Goal: Book appointment/travel/reservation

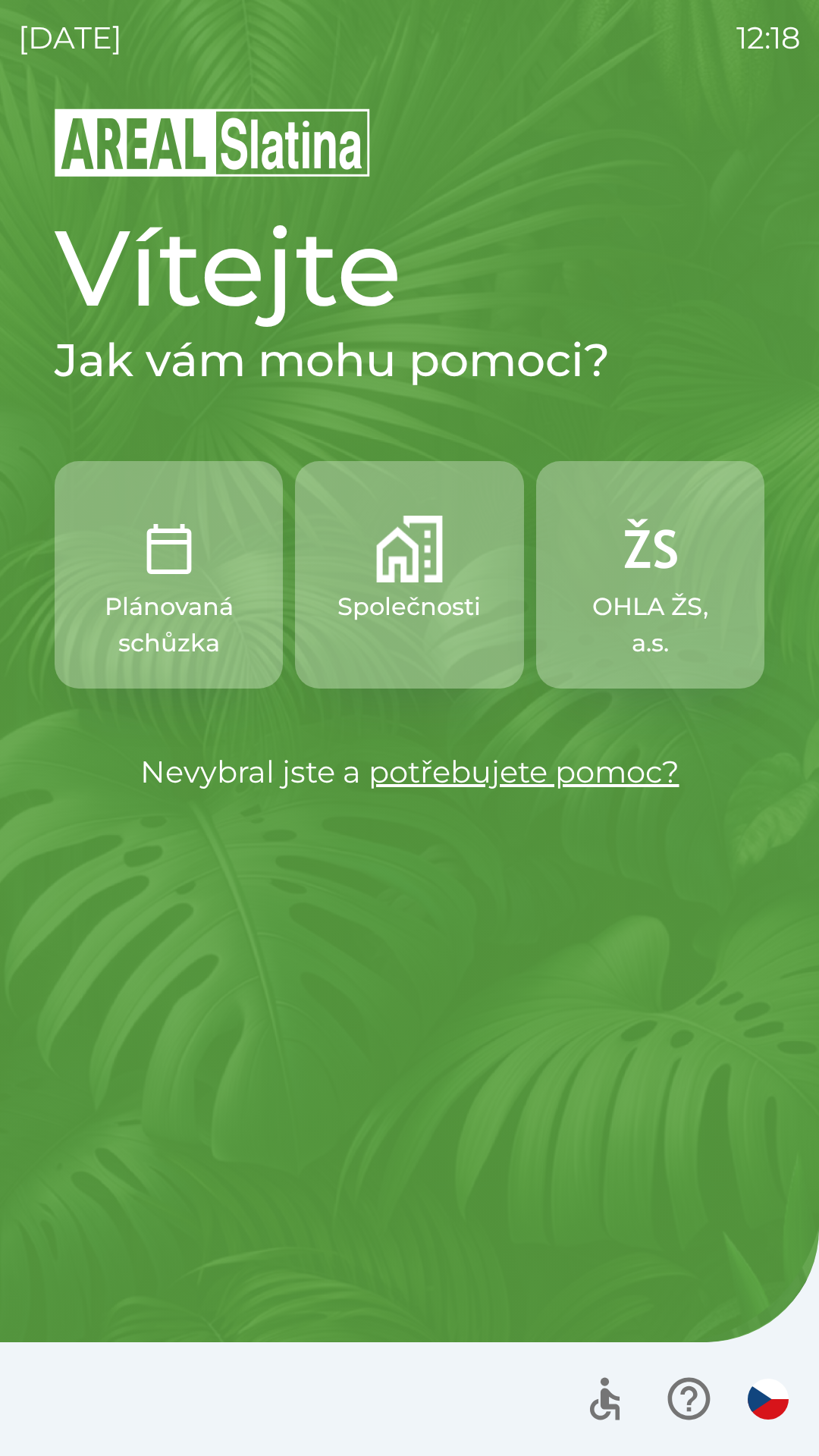
click at [773, 1394] on img "button" at bounding box center [768, 1399] width 41 height 41
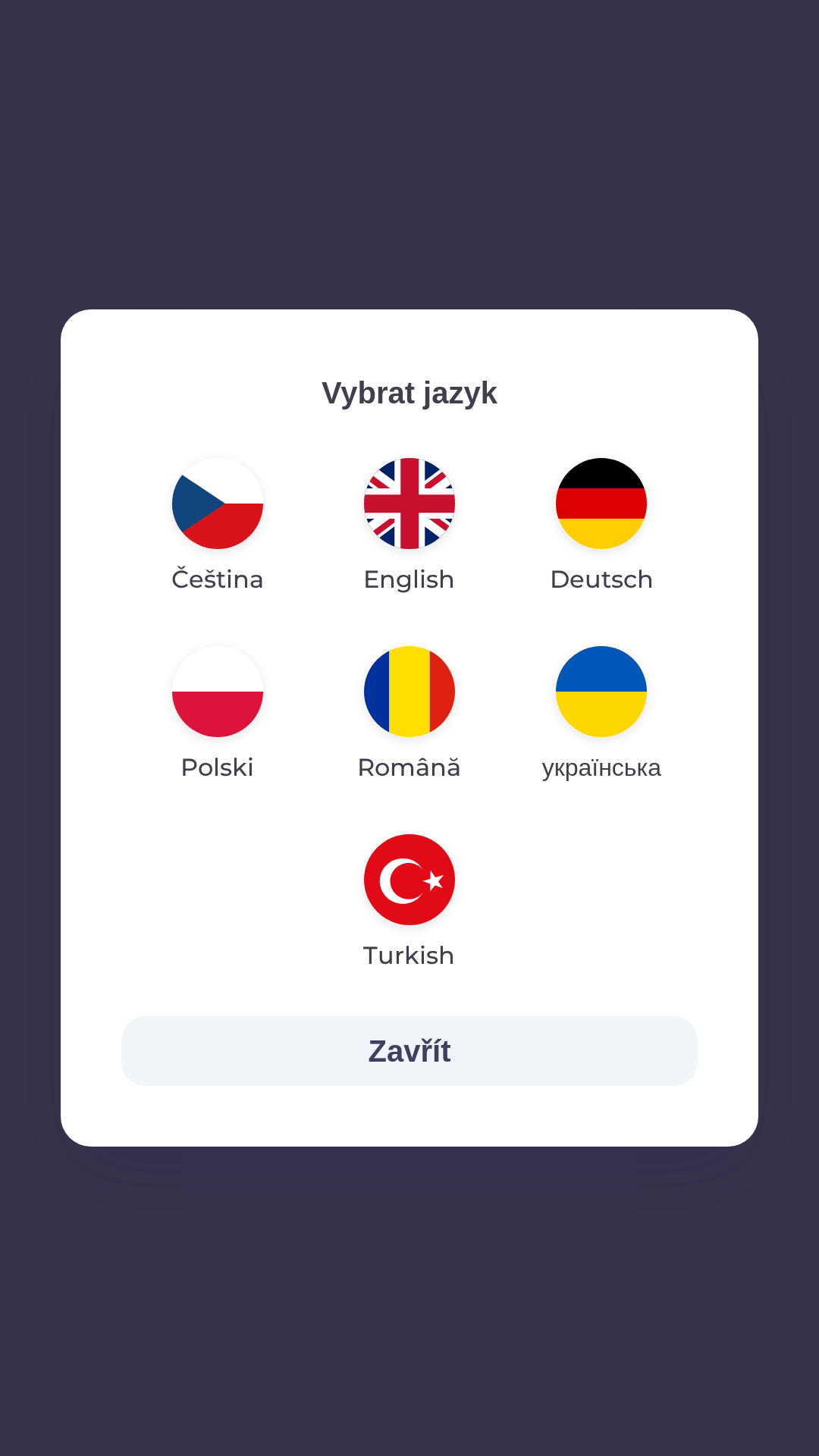
click at [444, 529] on img "button" at bounding box center [410, 504] width 91 height 91
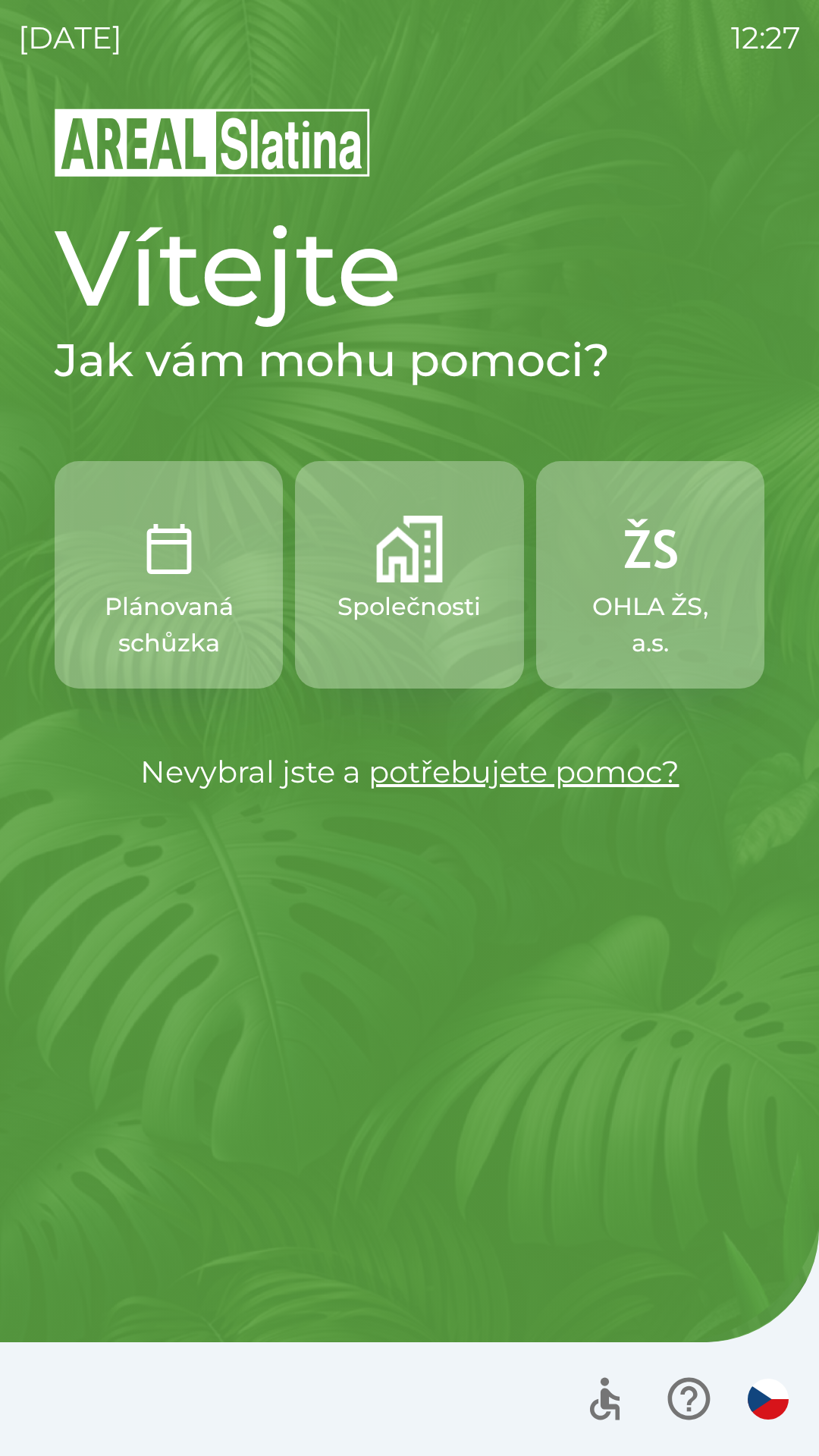
click at [414, 567] on img "button" at bounding box center [410, 549] width 67 height 67
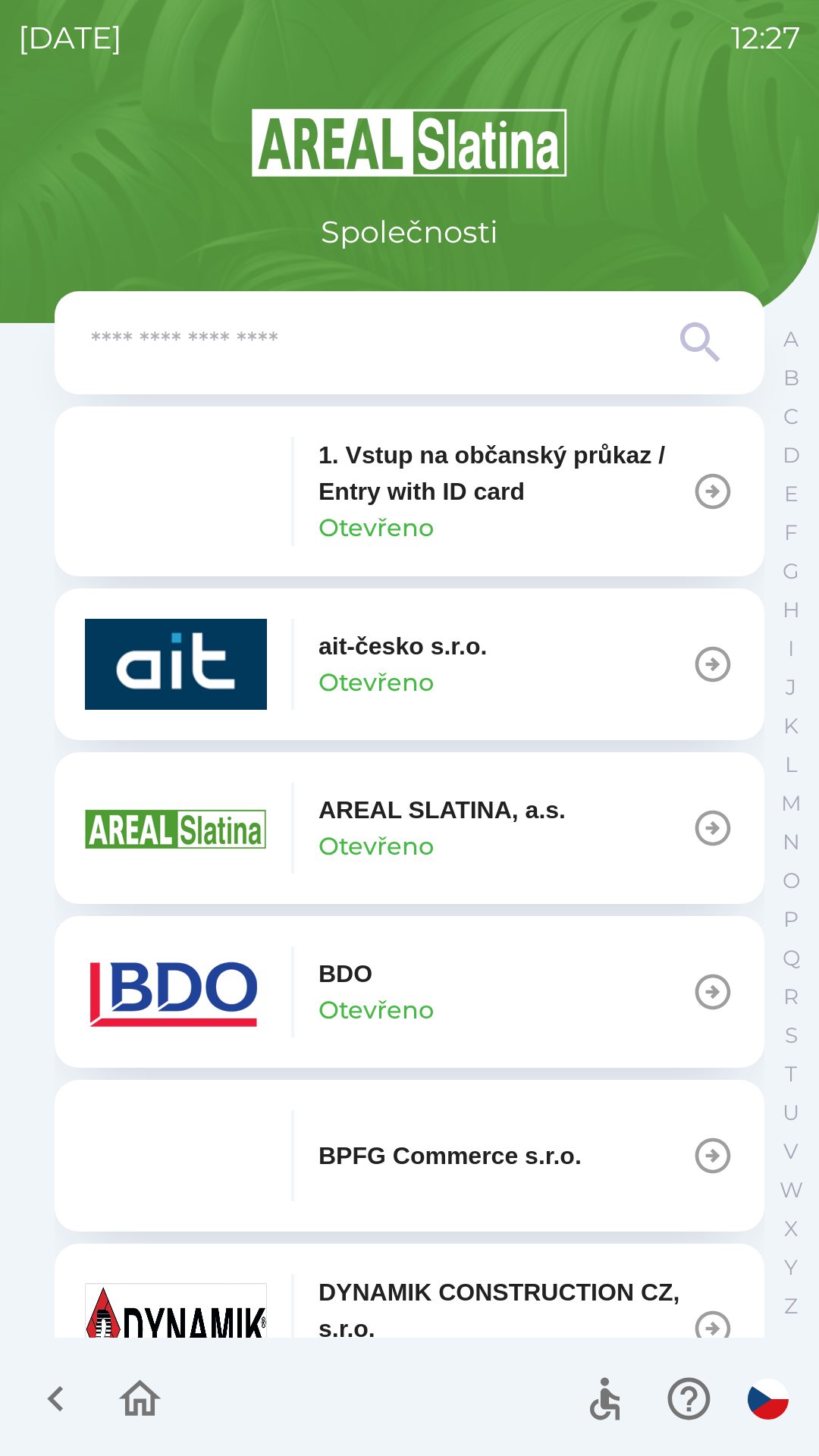
click at [536, 994] on button "BDO Otevřeno" at bounding box center [410, 992] width 710 height 152
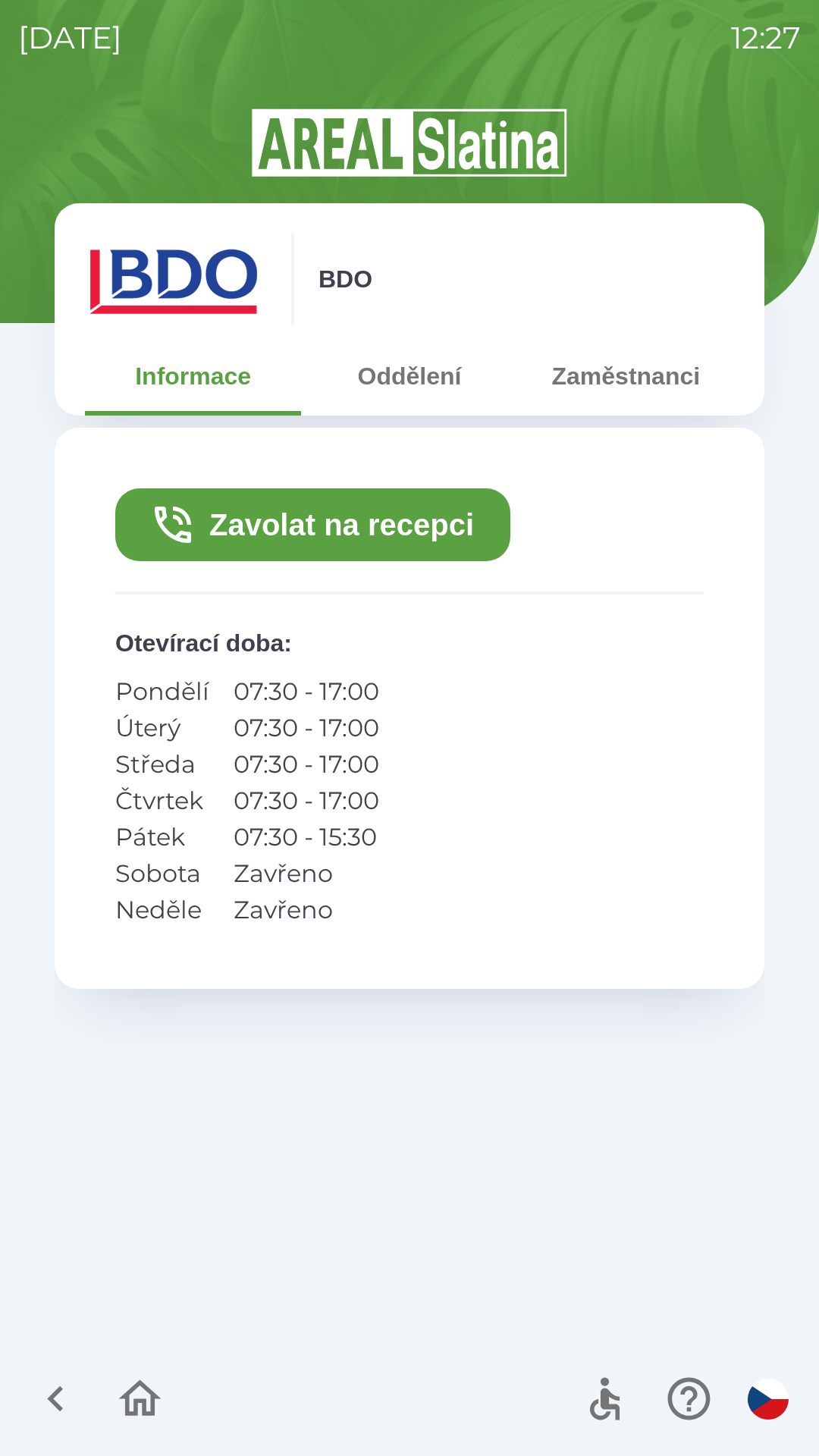
click at [390, 527] on button "Zavolat na recepci" at bounding box center [313, 525] width 395 height 73
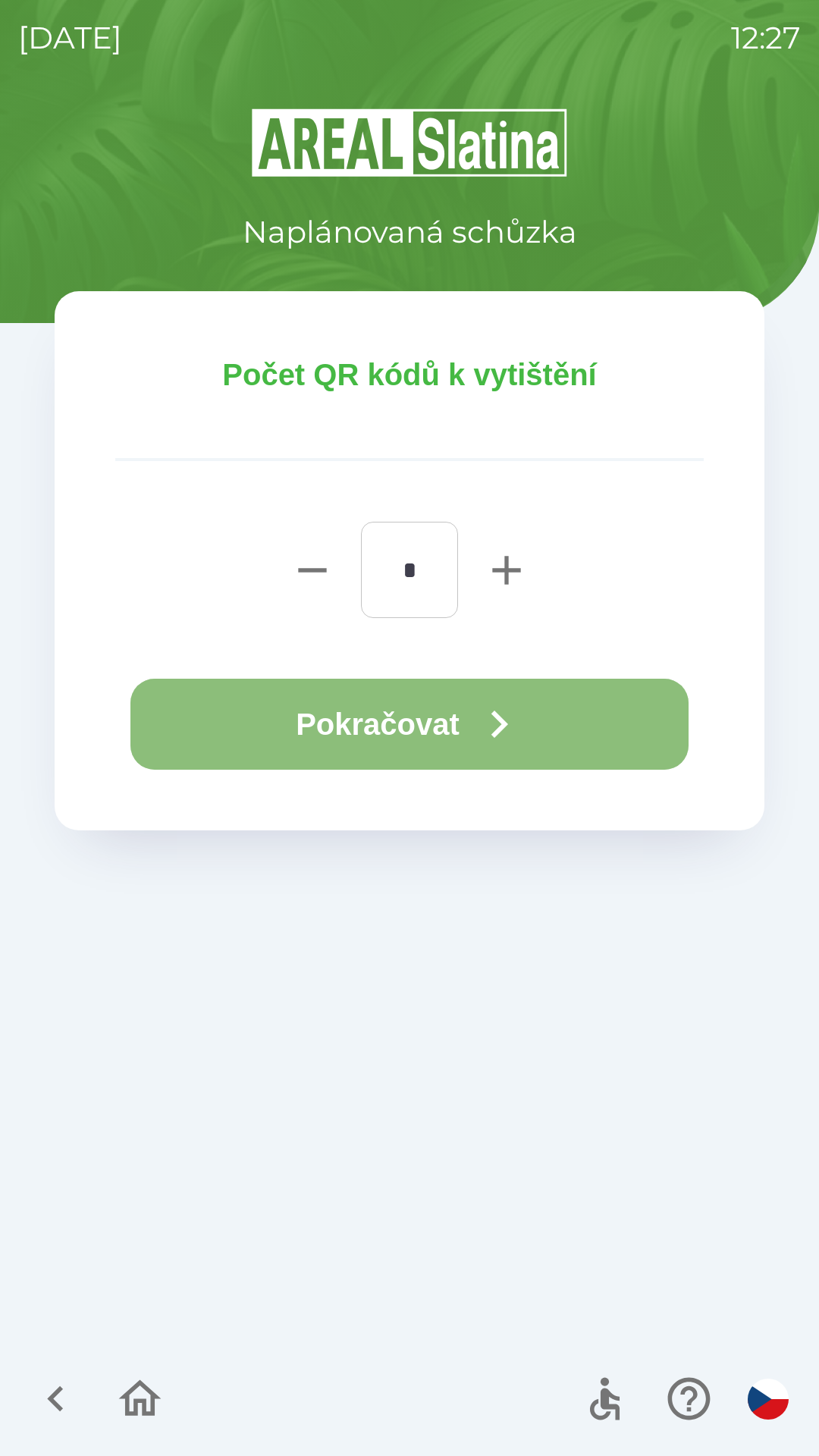
click at [382, 714] on button "Pokračovat" at bounding box center [409, 725] width 558 height 91
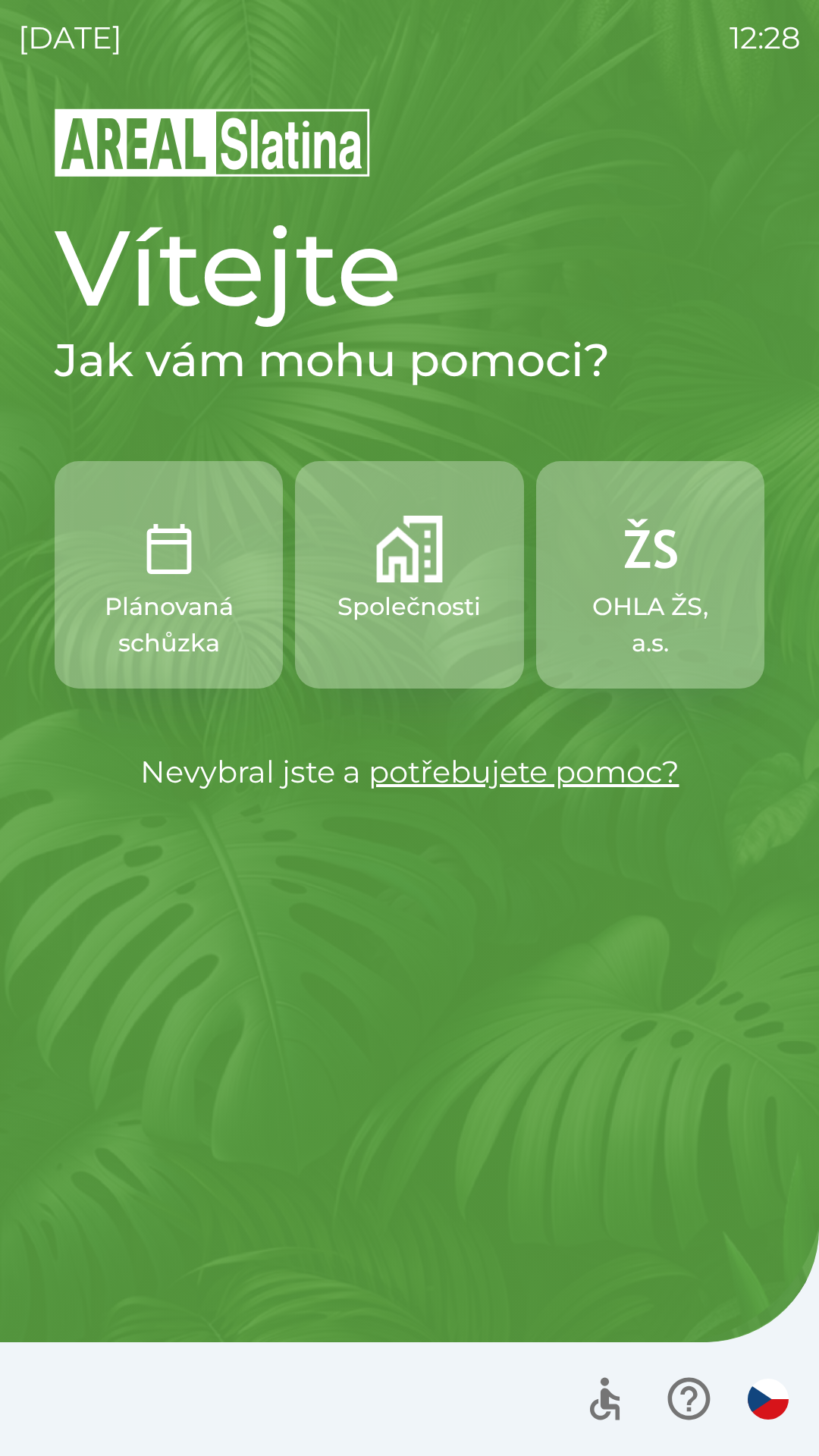
click at [644, 574] on img "button" at bounding box center [649, 549] width 67 height 67
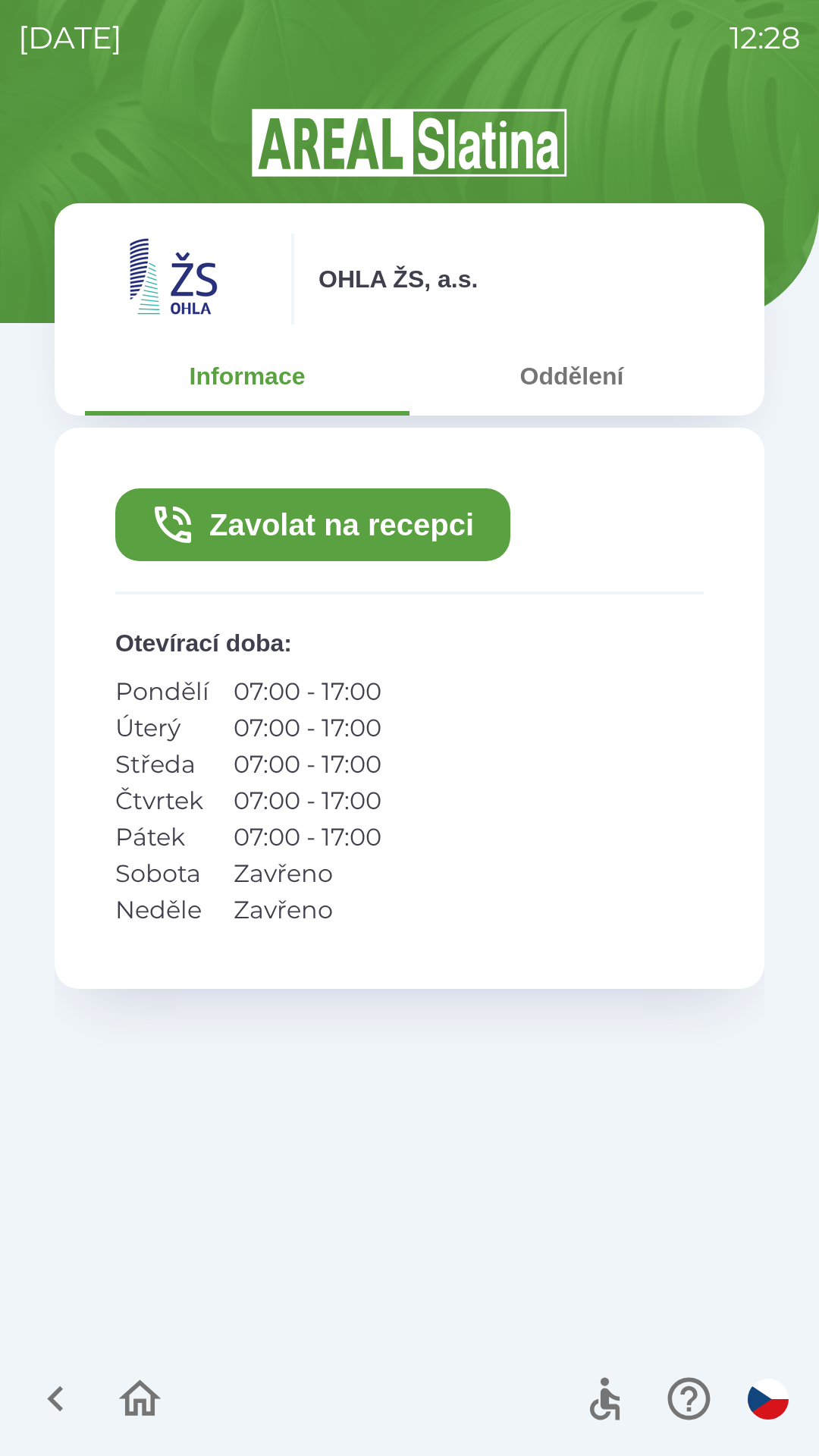
click at [550, 390] on button "Oddělení" at bounding box center [571, 376] width 324 height 55
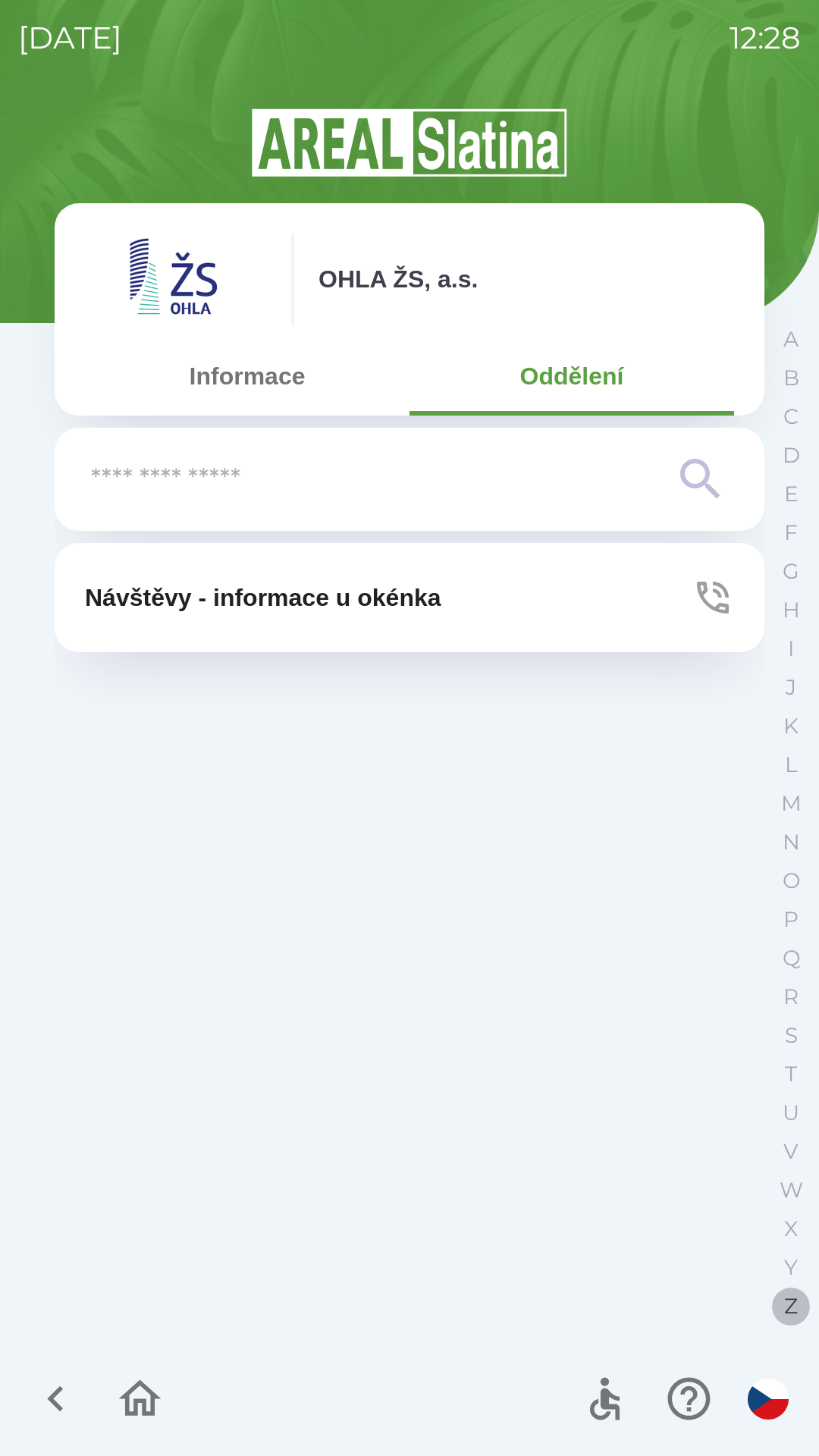
click at [796, 1305] on p "Z" at bounding box center [791, 1306] width 14 height 26
click at [784, 288] on icon "button" at bounding box center [790, 285] width 22 height 22
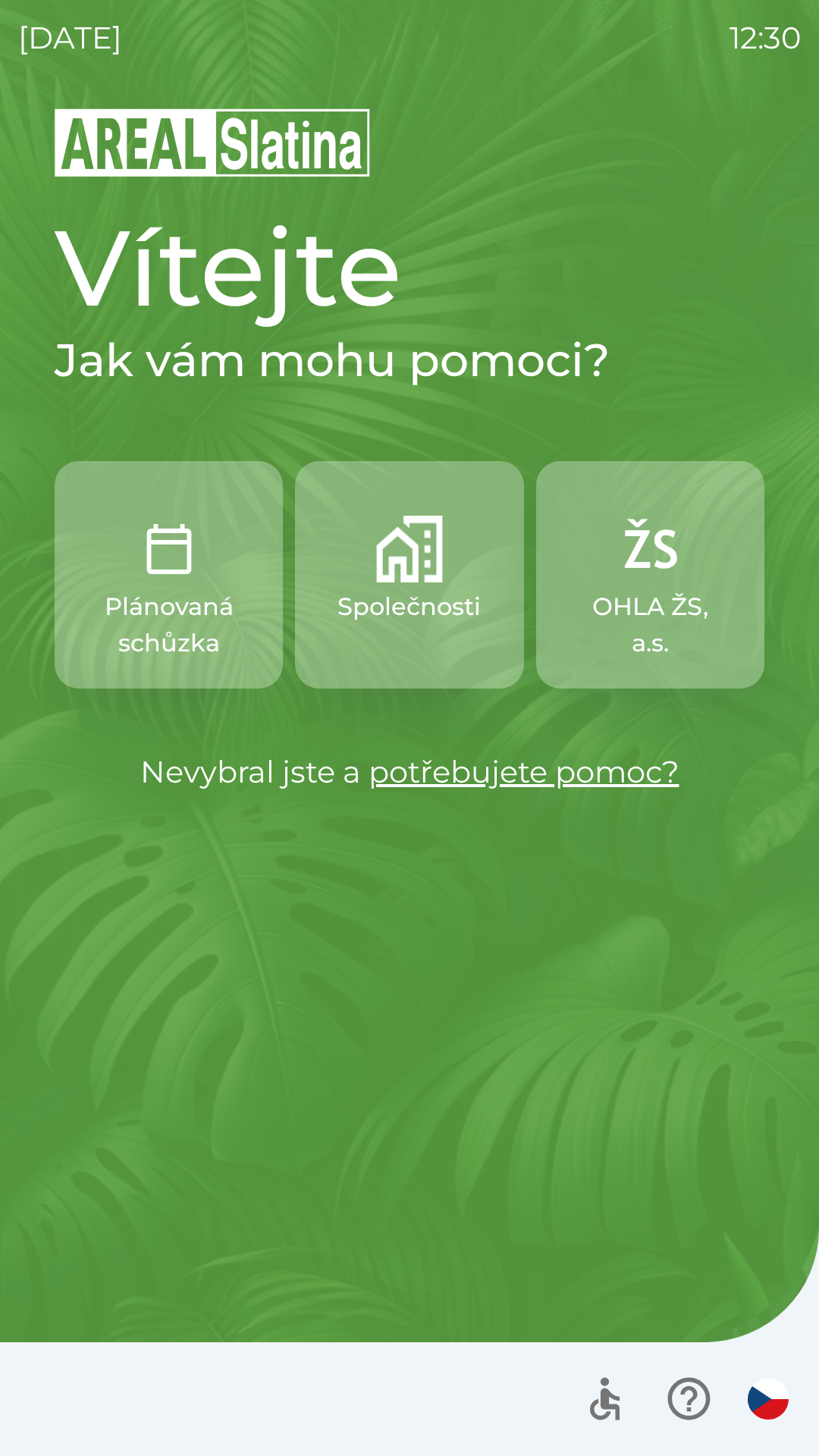
click at [440, 589] on p "Společnosti" at bounding box center [409, 606] width 143 height 36
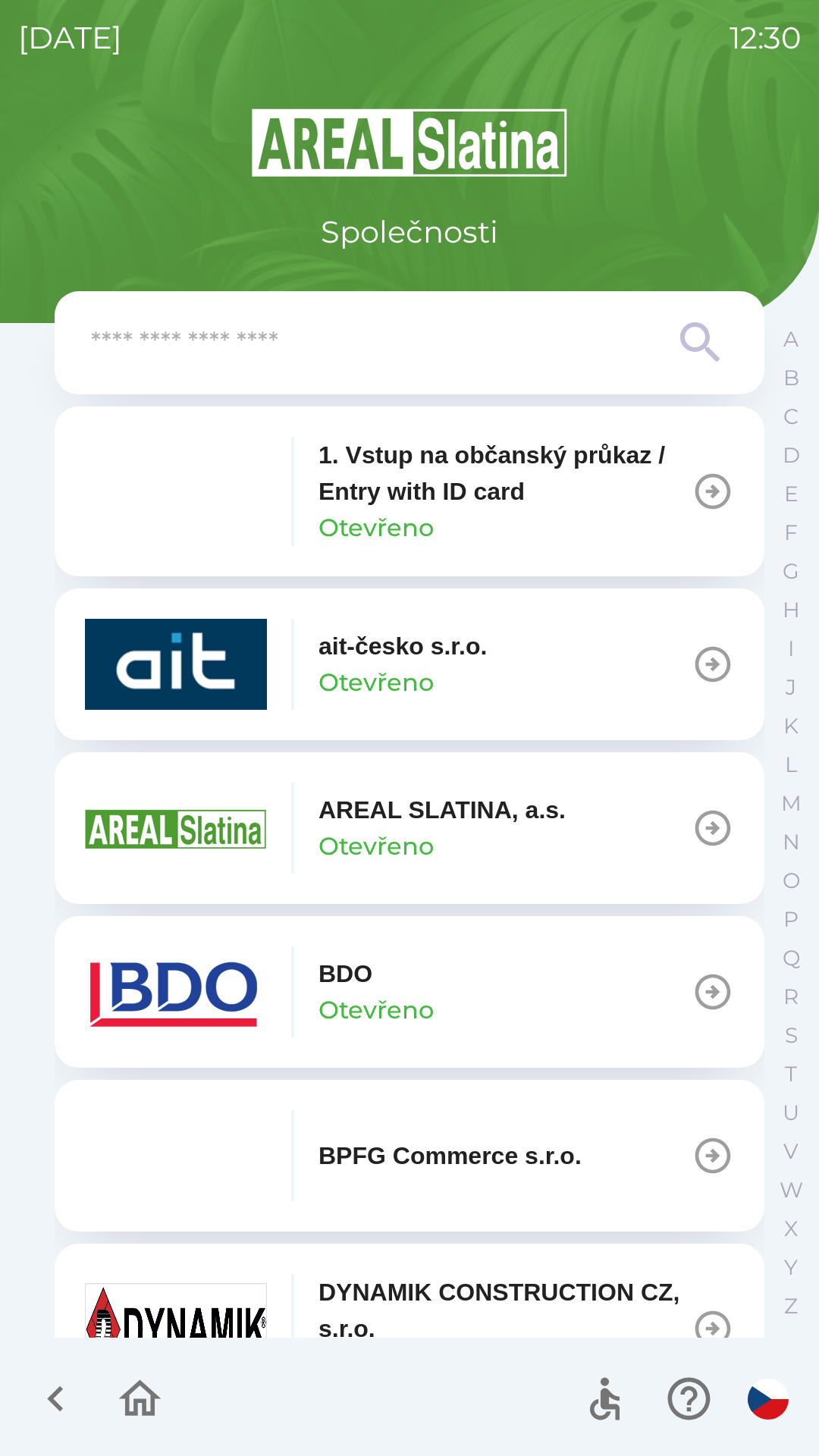
click at [679, 810] on button "AREAL SLATINA, a.s. Otevřeno" at bounding box center [410, 828] width 710 height 152
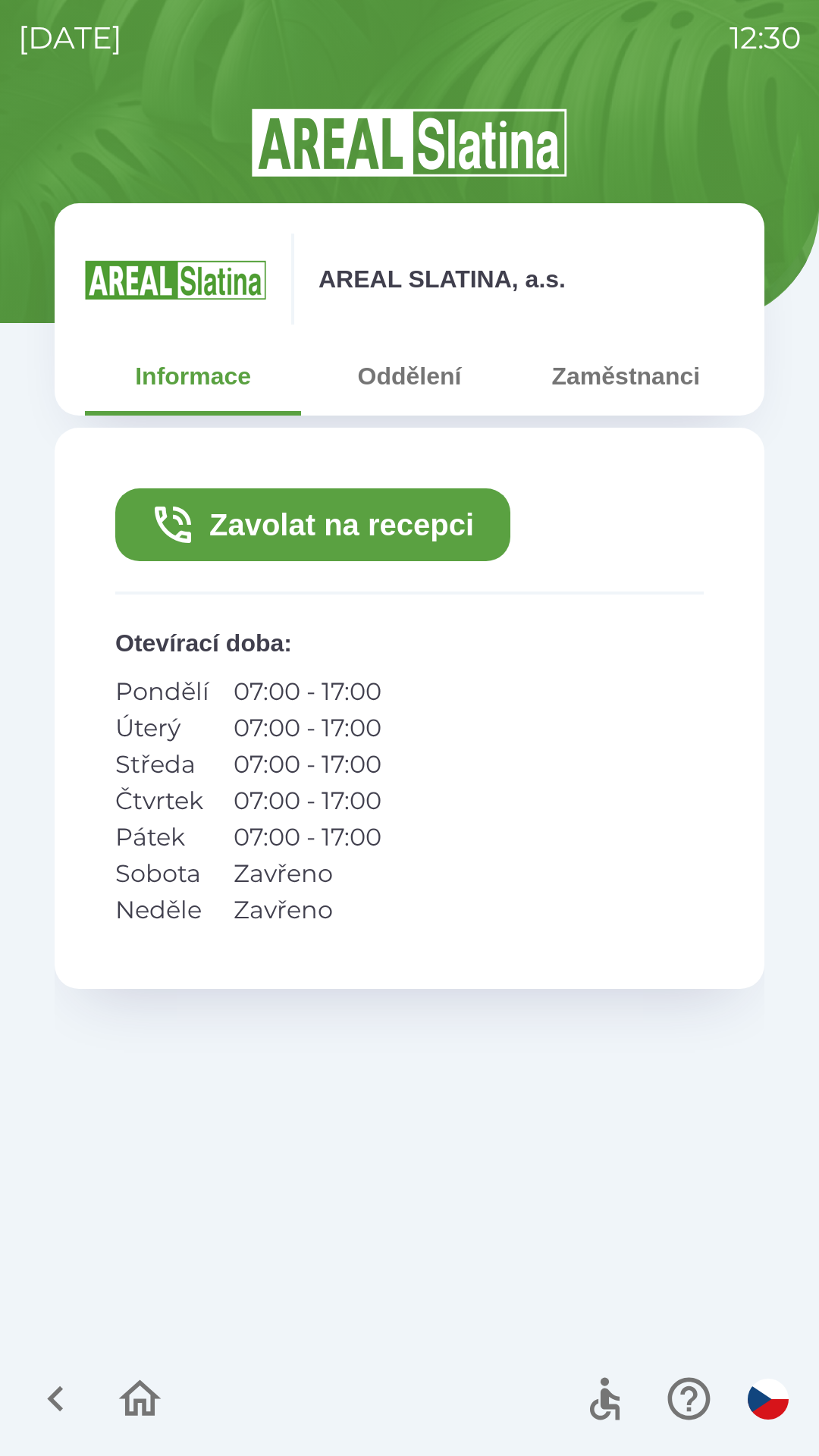
click at [588, 382] on button "Zaměstnanci" at bounding box center [625, 376] width 216 height 55
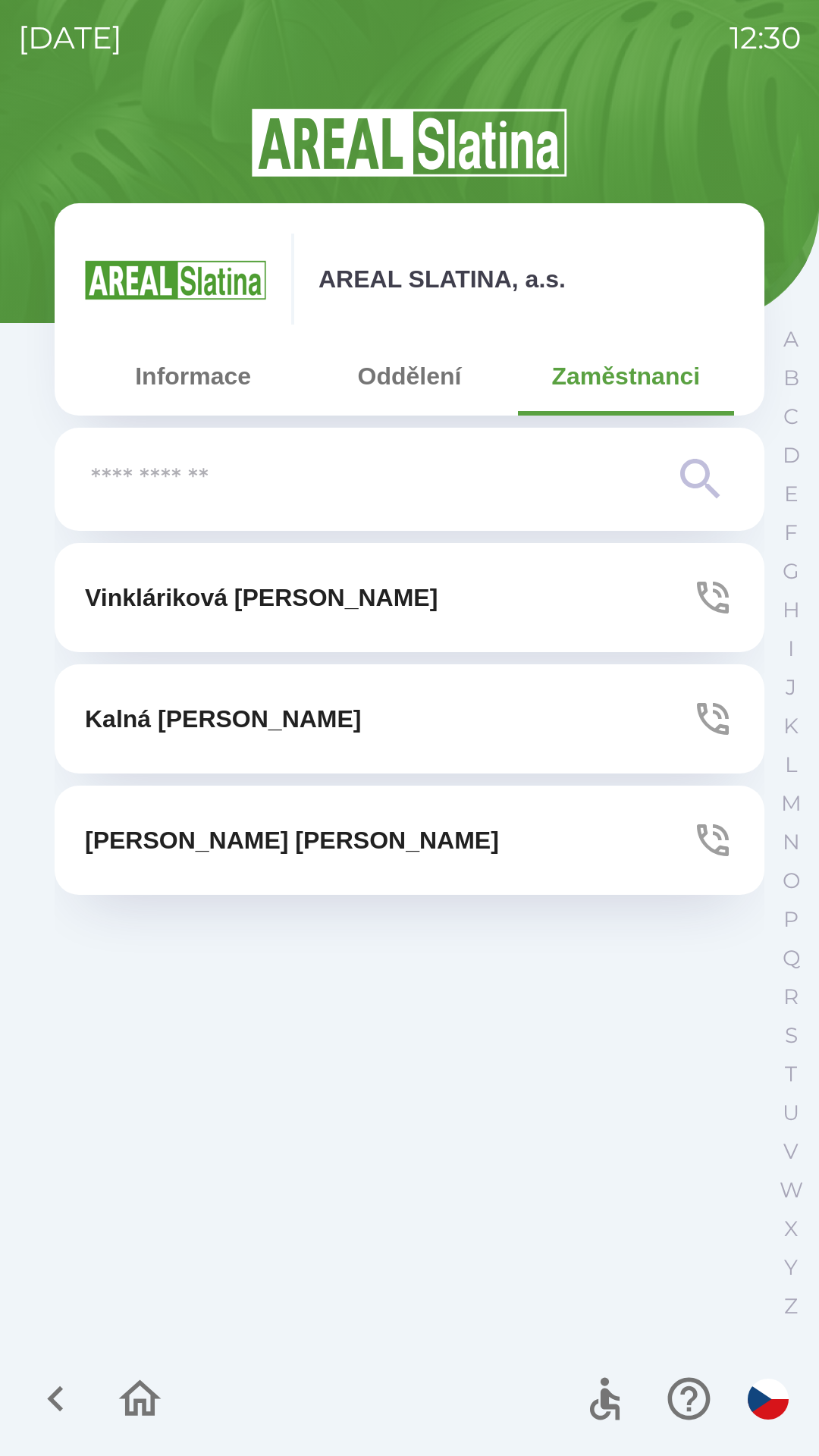
click at [417, 867] on button "[PERSON_NAME]" at bounding box center [410, 840] width 710 height 109
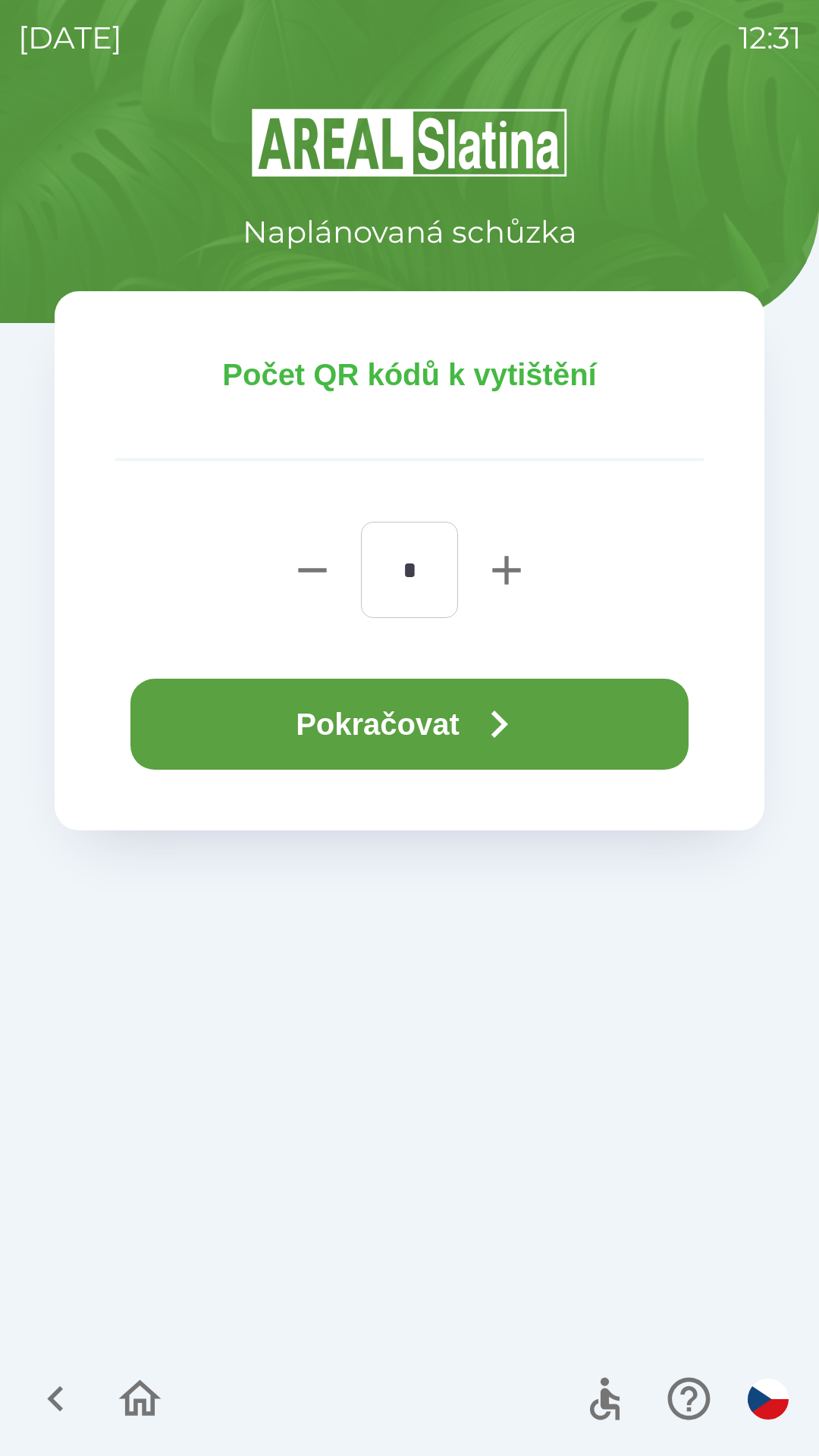
click at [526, 710] on icon "button" at bounding box center [499, 724] width 55 height 55
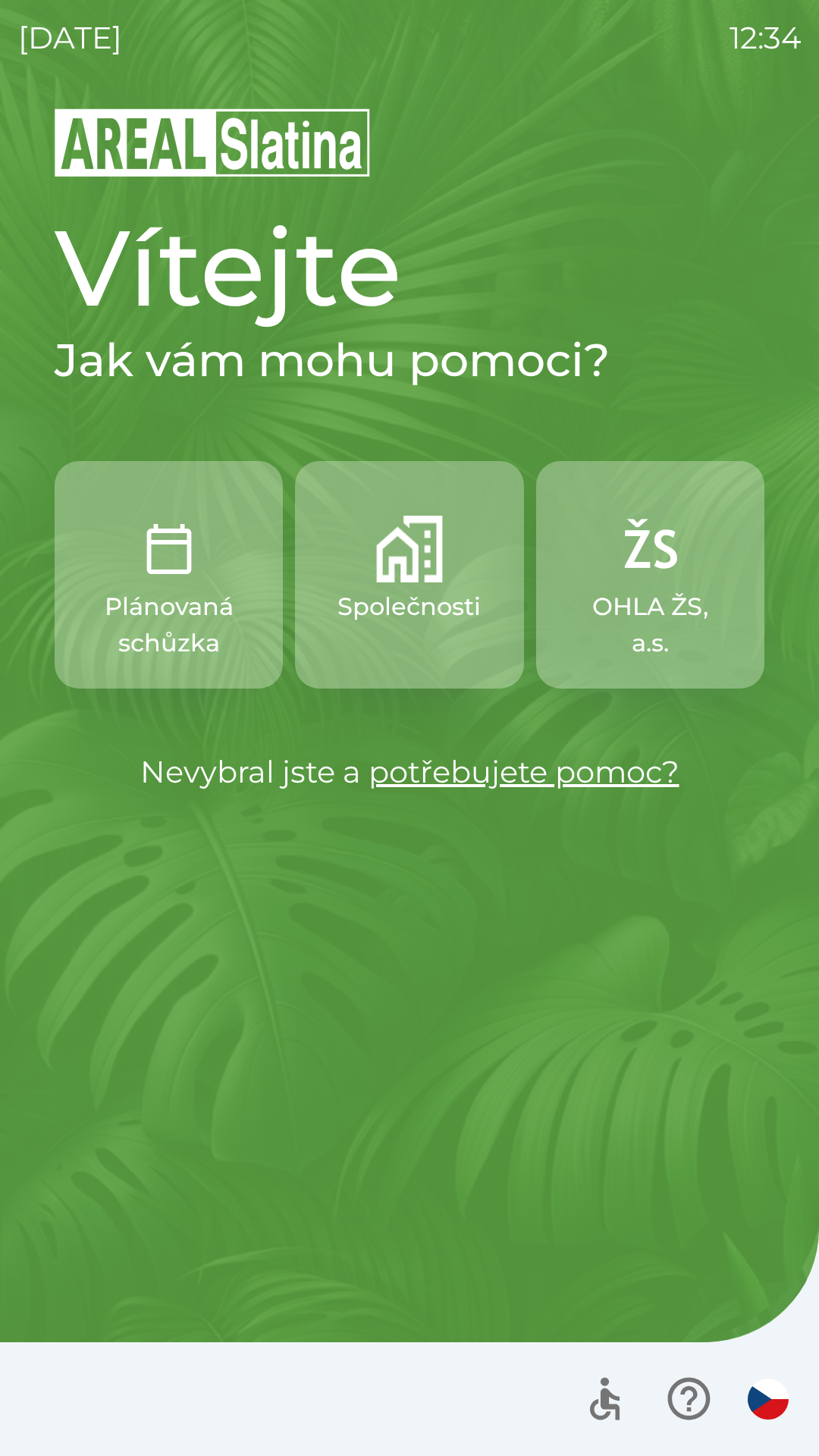
click at [443, 602] on p "Společnosti" at bounding box center [409, 606] width 143 height 36
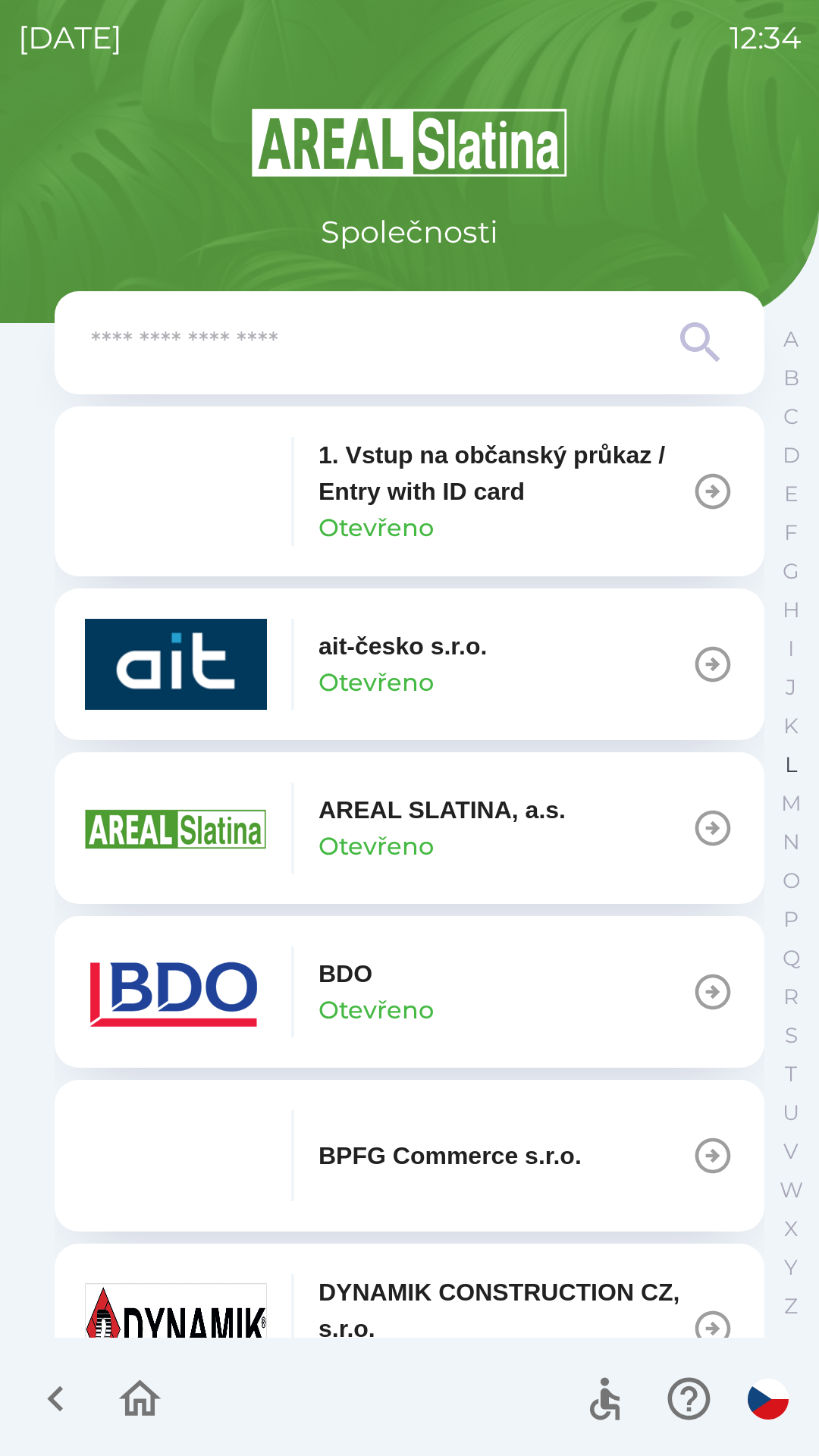
click at [782, 770] on button "L" at bounding box center [790, 765] width 38 height 39
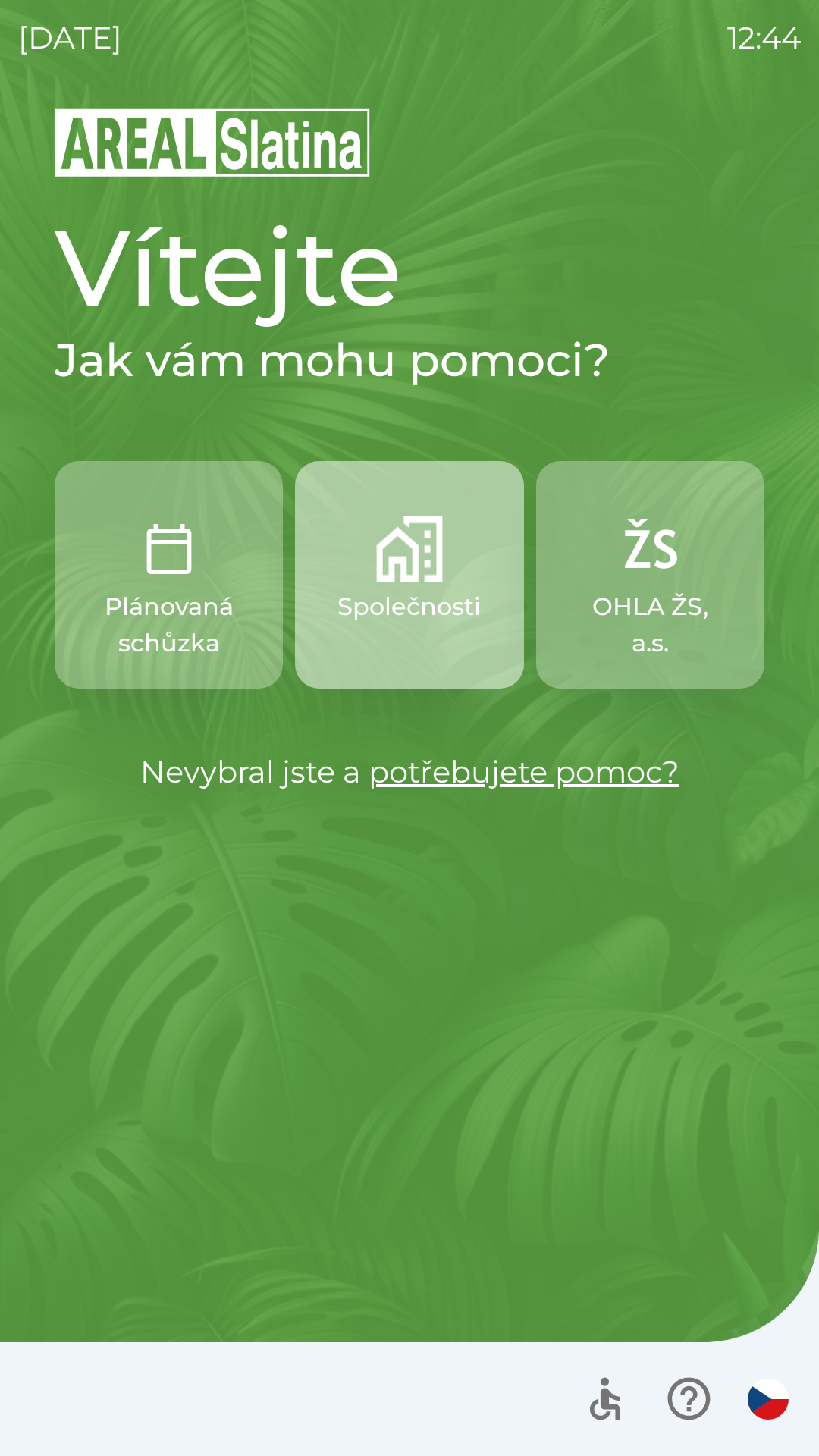
click at [402, 573] on img "button" at bounding box center [410, 549] width 67 height 67
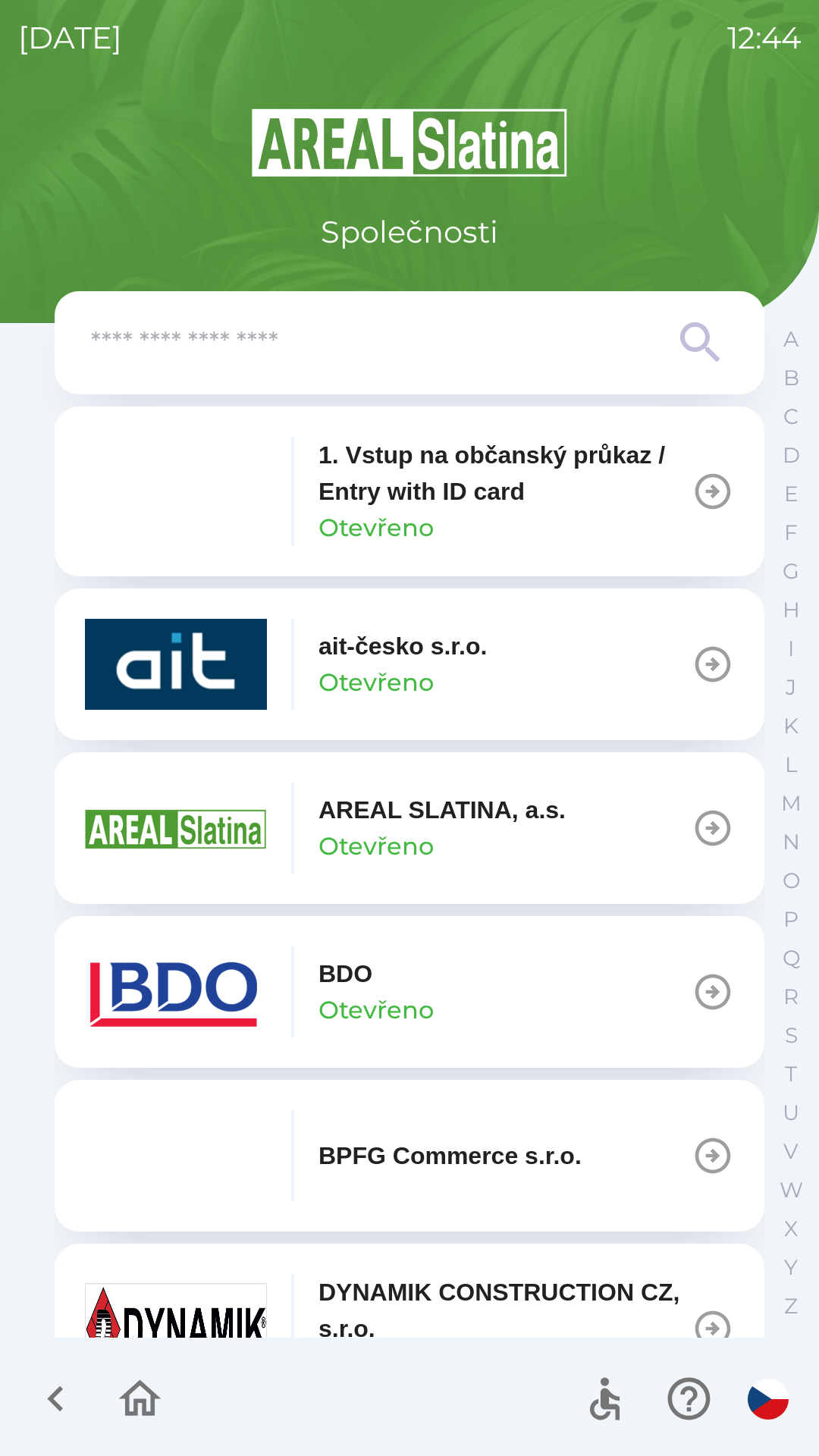
click at [695, 993] on icon "button" at bounding box center [713, 992] width 36 height 36
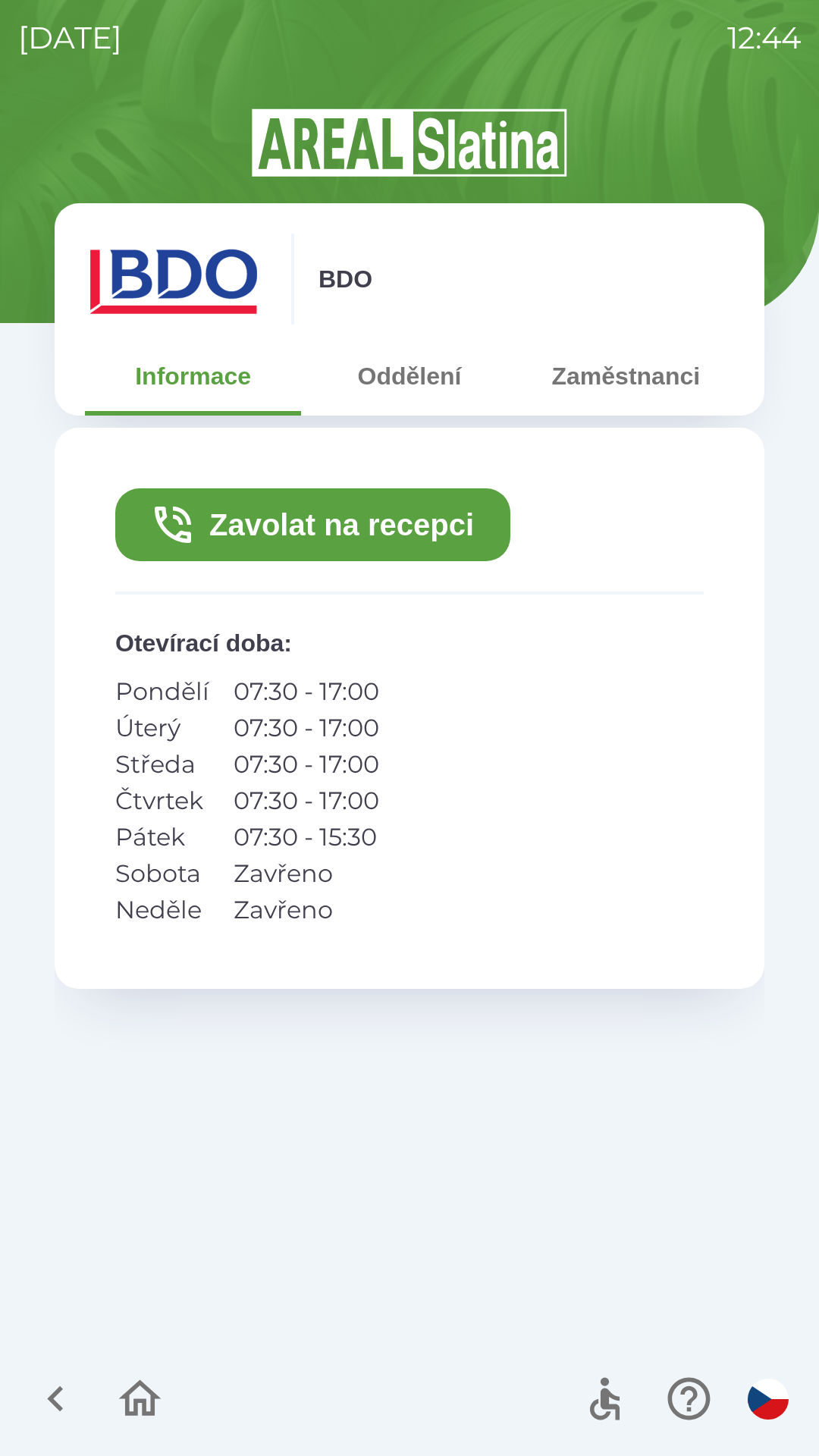
click at [138, 1398] on icon "button" at bounding box center [140, 1399] width 51 height 51
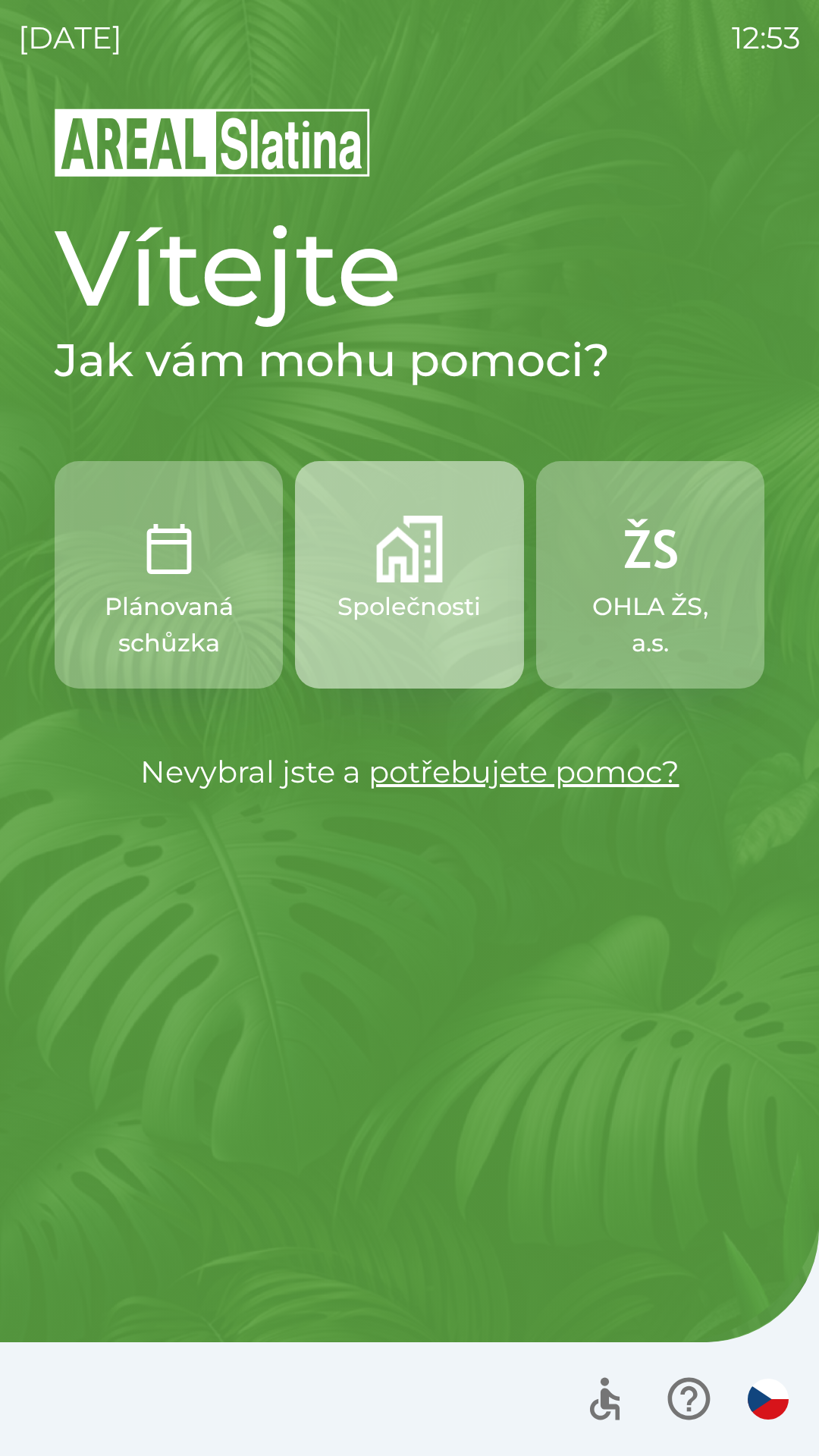
click at [425, 566] on img "button" at bounding box center [410, 549] width 67 height 67
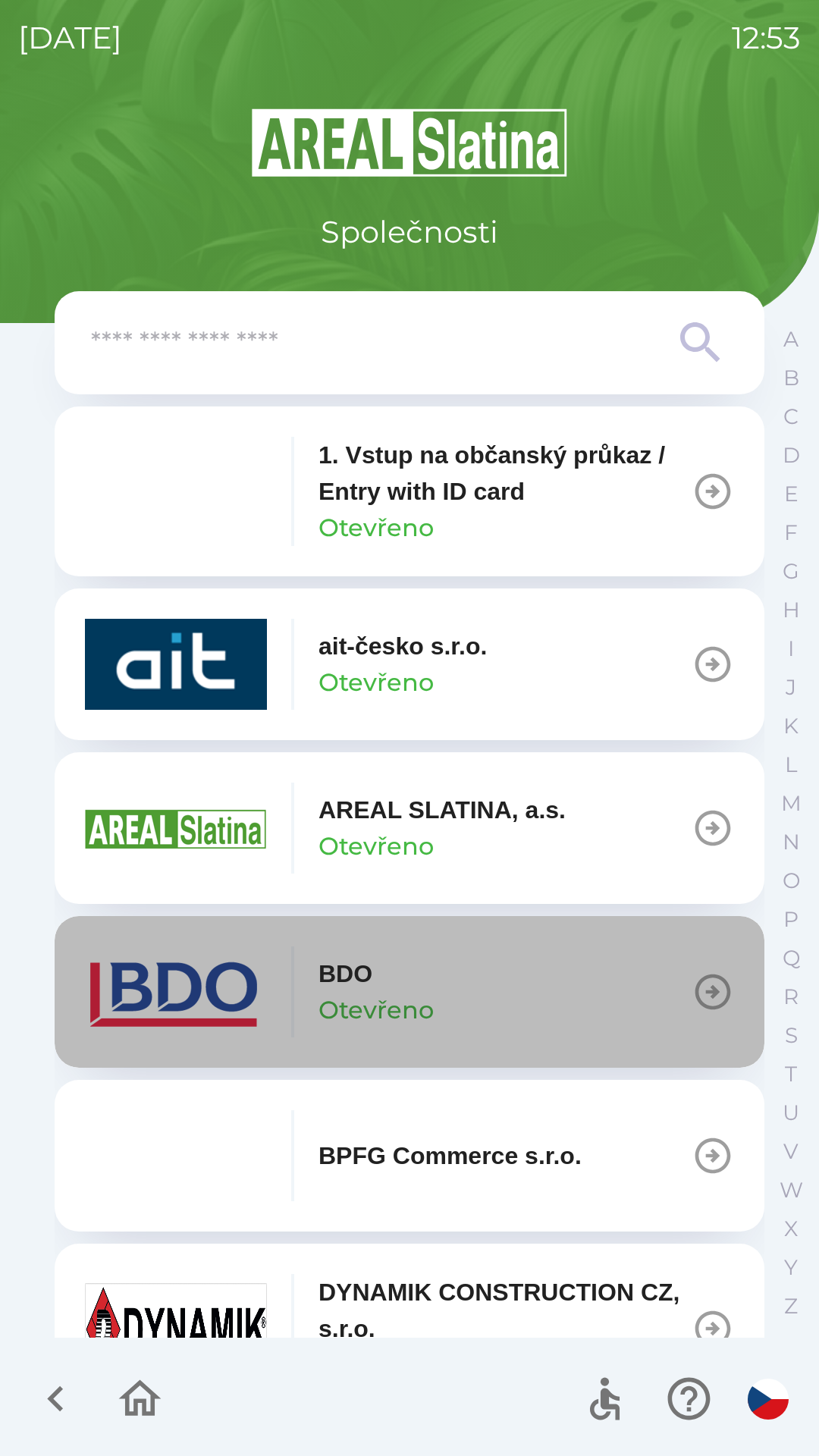
click at [692, 988] on icon "button" at bounding box center [712, 992] width 43 height 43
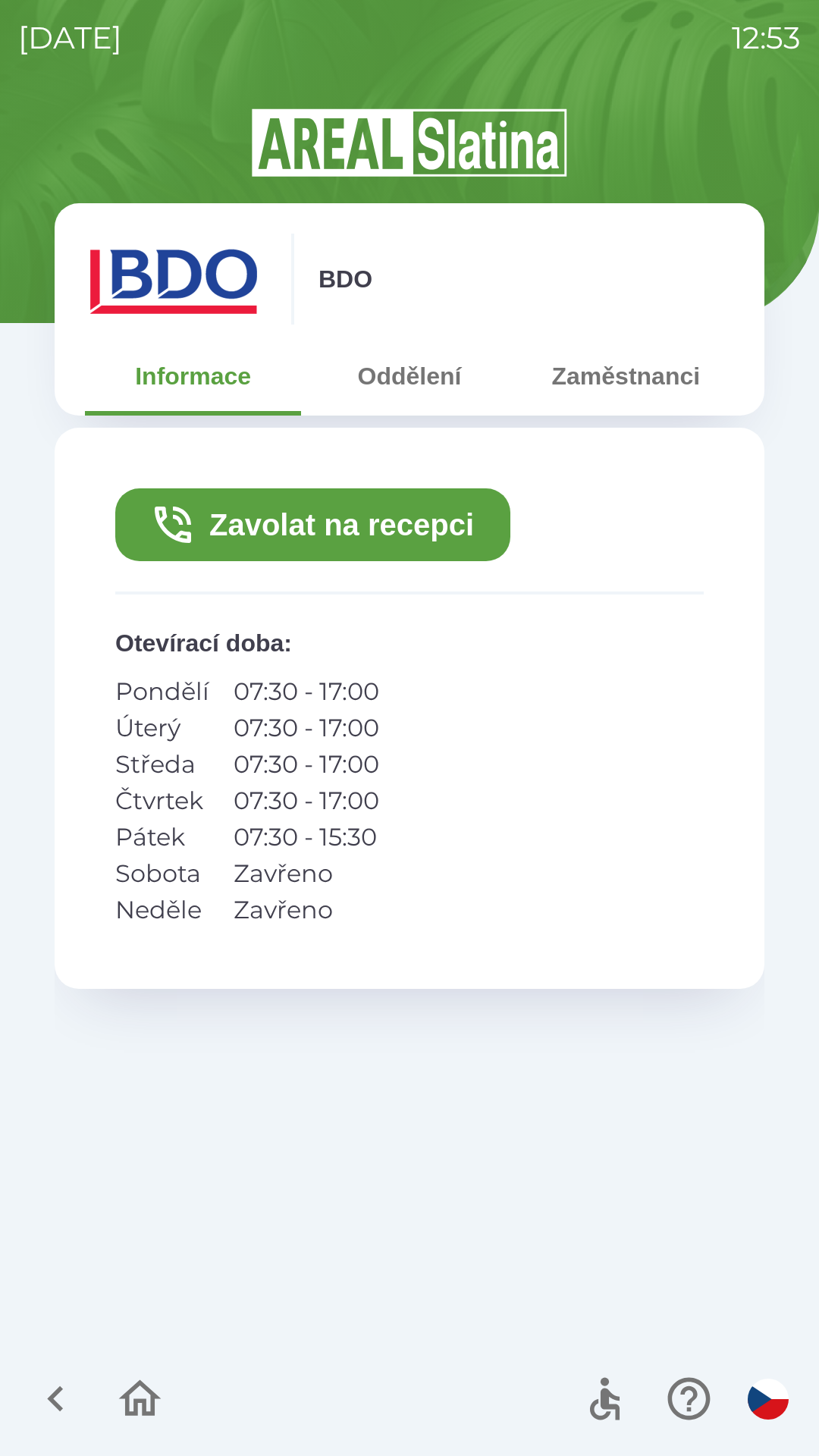
click at [383, 526] on button "Zavolat na recepci" at bounding box center [313, 525] width 395 height 73
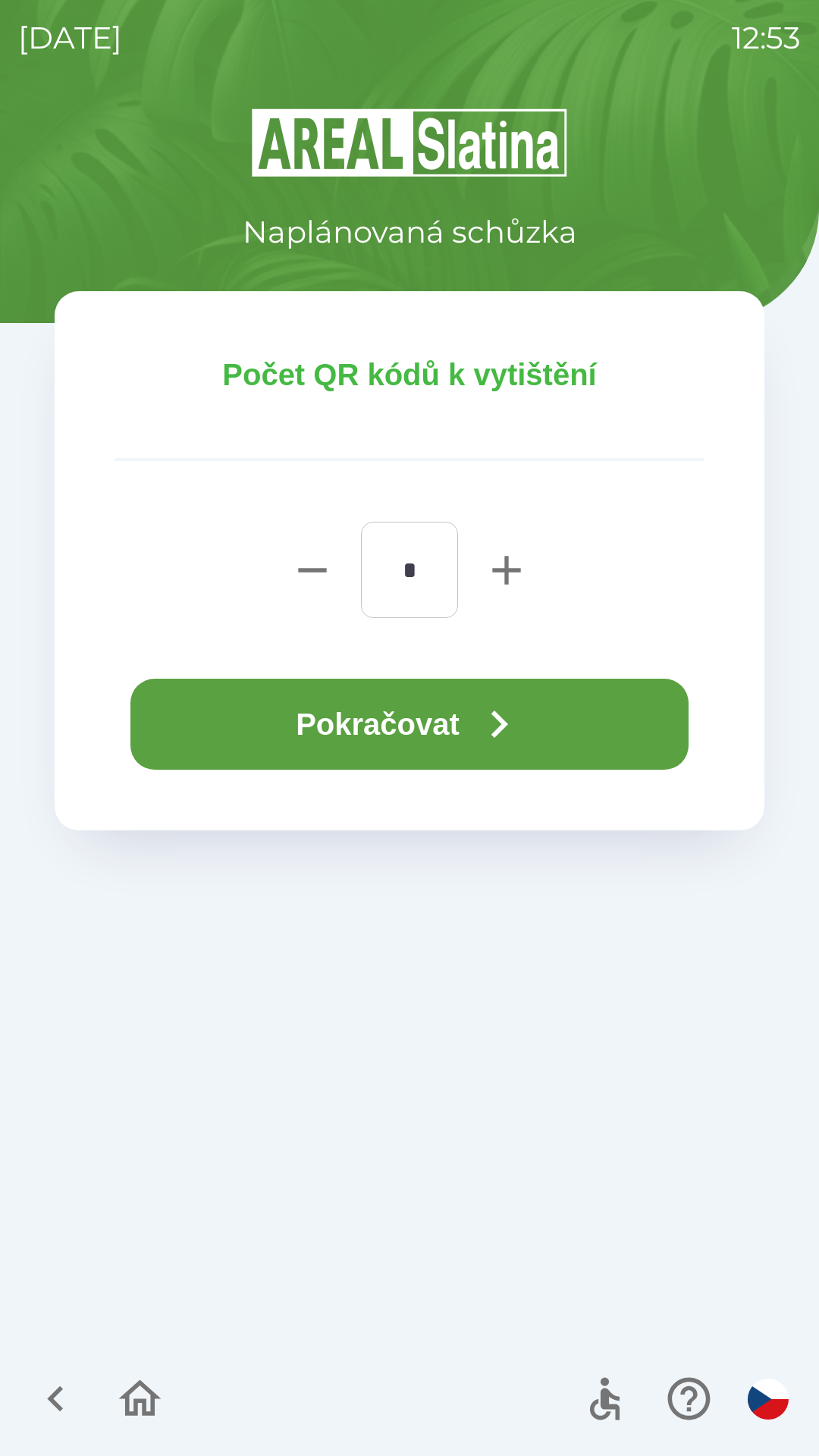
click at [506, 560] on icon "button" at bounding box center [506, 570] width 28 height 28
click at [506, 563] on icon "button" at bounding box center [506, 570] width 28 height 28
click at [508, 568] on icon "button" at bounding box center [506, 570] width 28 height 28
type input "*"
click at [481, 731] on icon "button" at bounding box center [499, 724] width 55 height 55
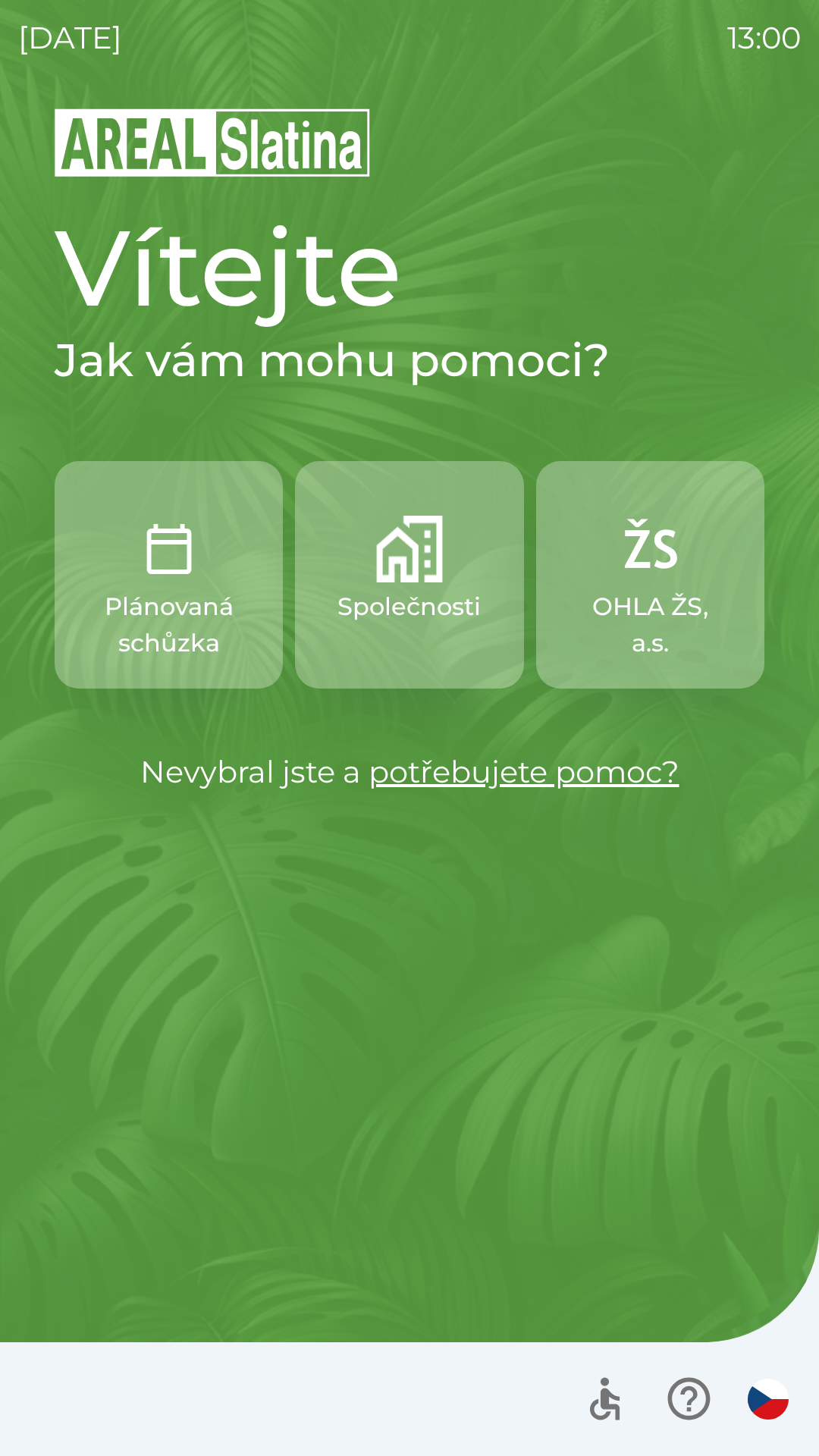
click at [412, 577] on img "button" at bounding box center [410, 549] width 67 height 67
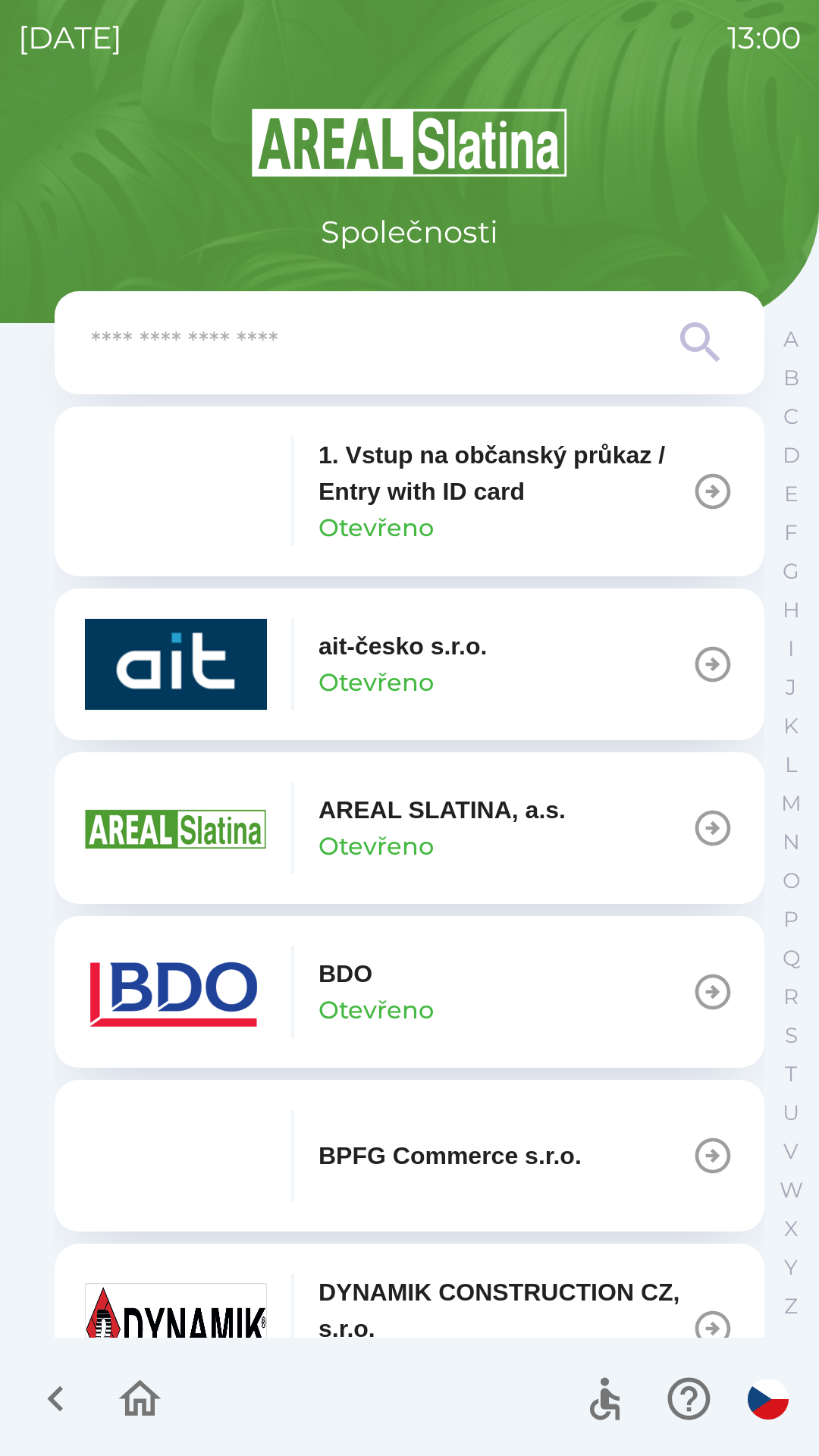
click at [399, 987] on div "BDO Otevřeno" at bounding box center [375, 992] width 115 height 73
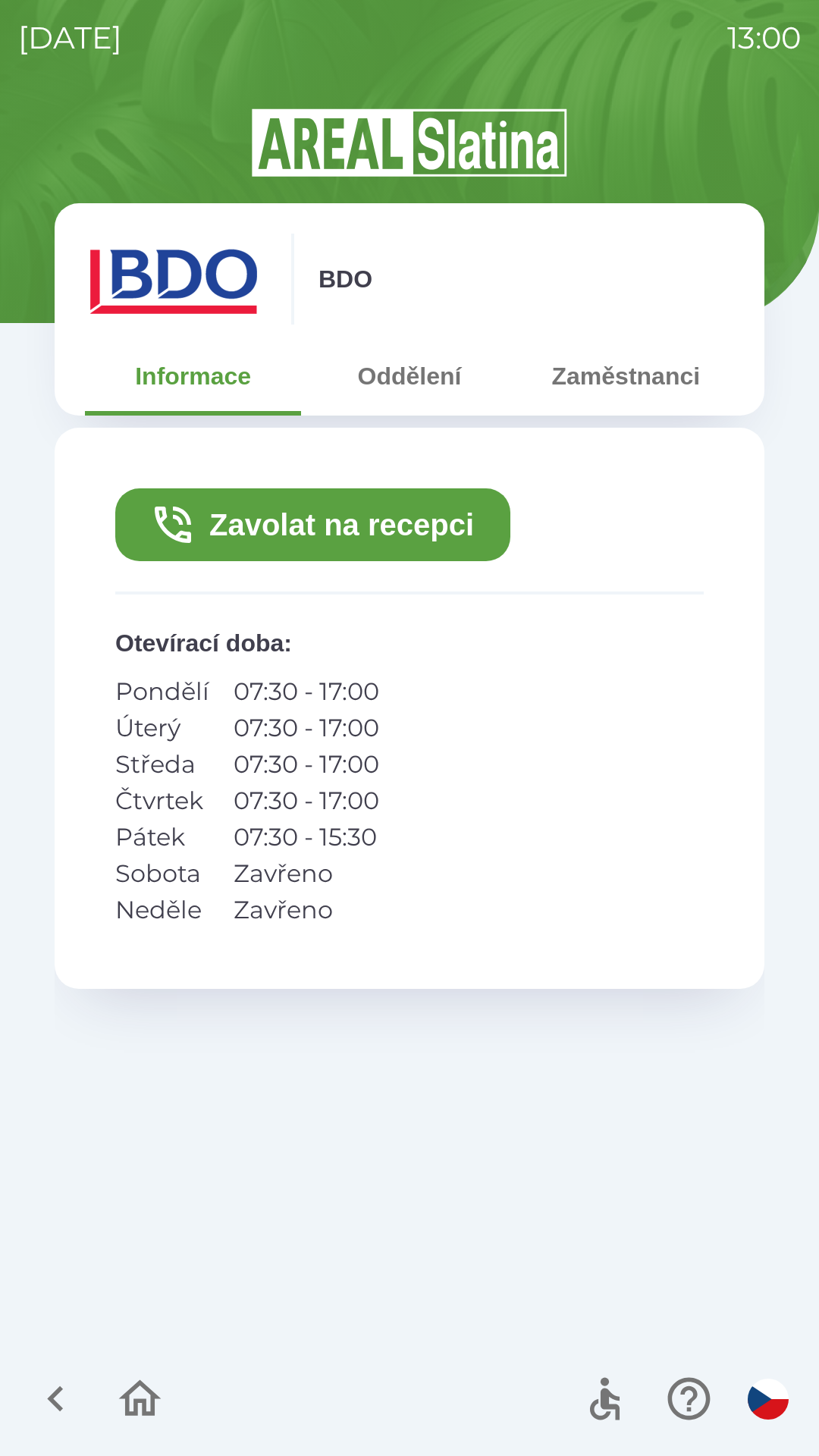
click at [412, 520] on button "Zavolat na recepci" at bounding box center [313, 525] width 395 height 73
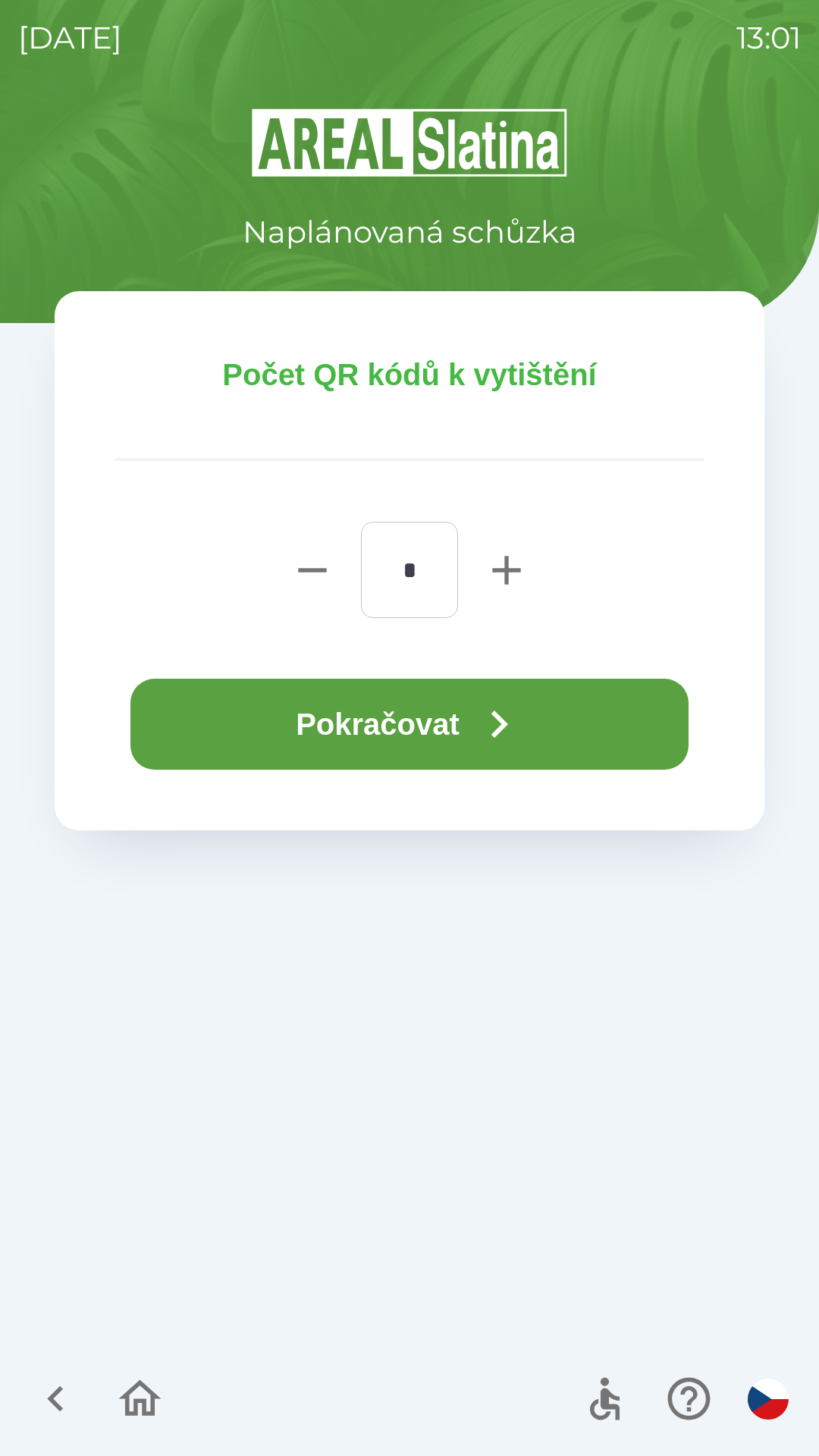
click at [536, 724] on button "Pokračovat" at bounding box center [409, 725] width 558 height 91
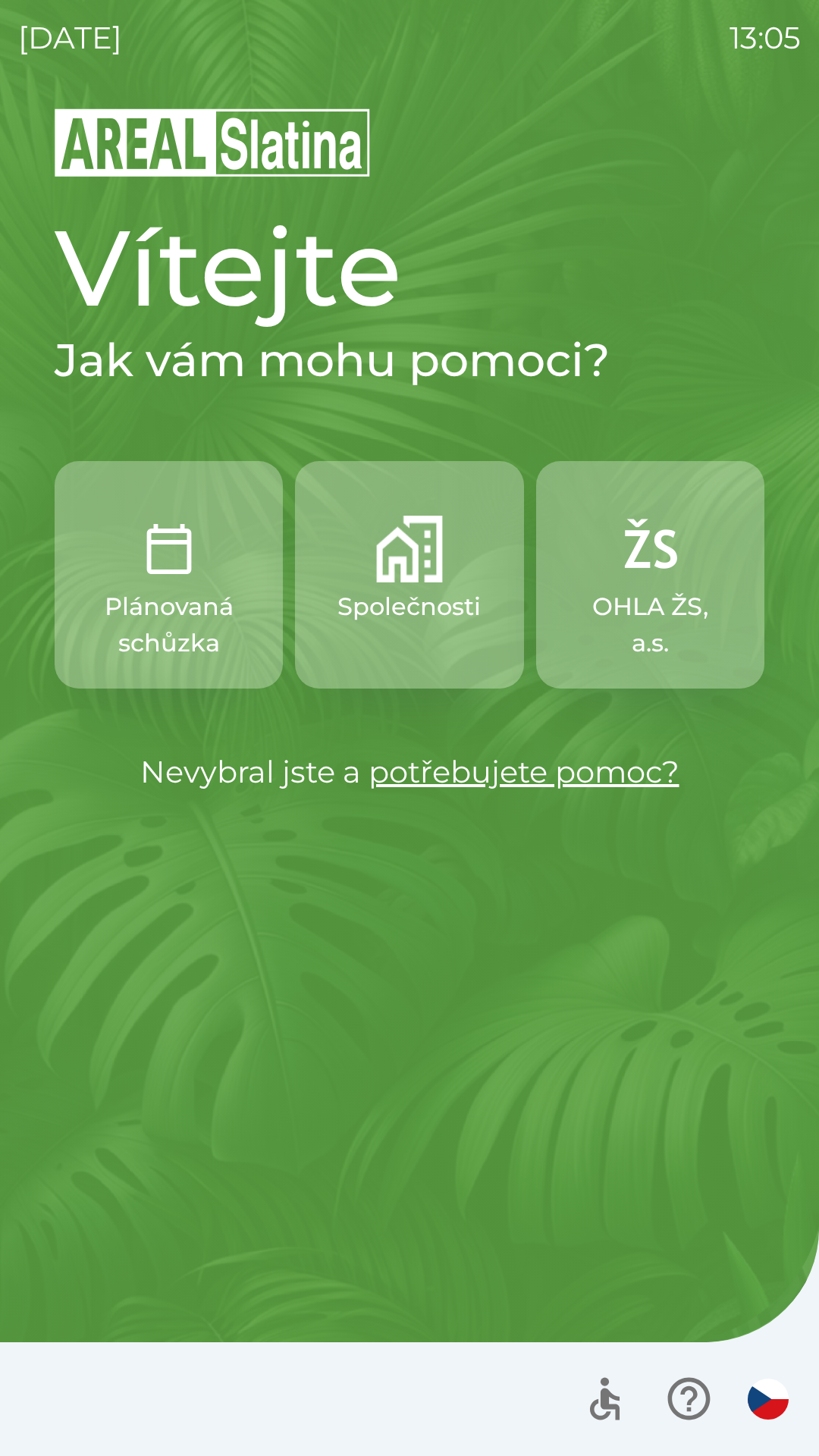
click at [227, 592] on p "Plánovaná schůzka" at bounding box center [169, 625] width 156 height 73
click at [427, 570] on img "button" at bounding box center [410, 549] width 67 height 67
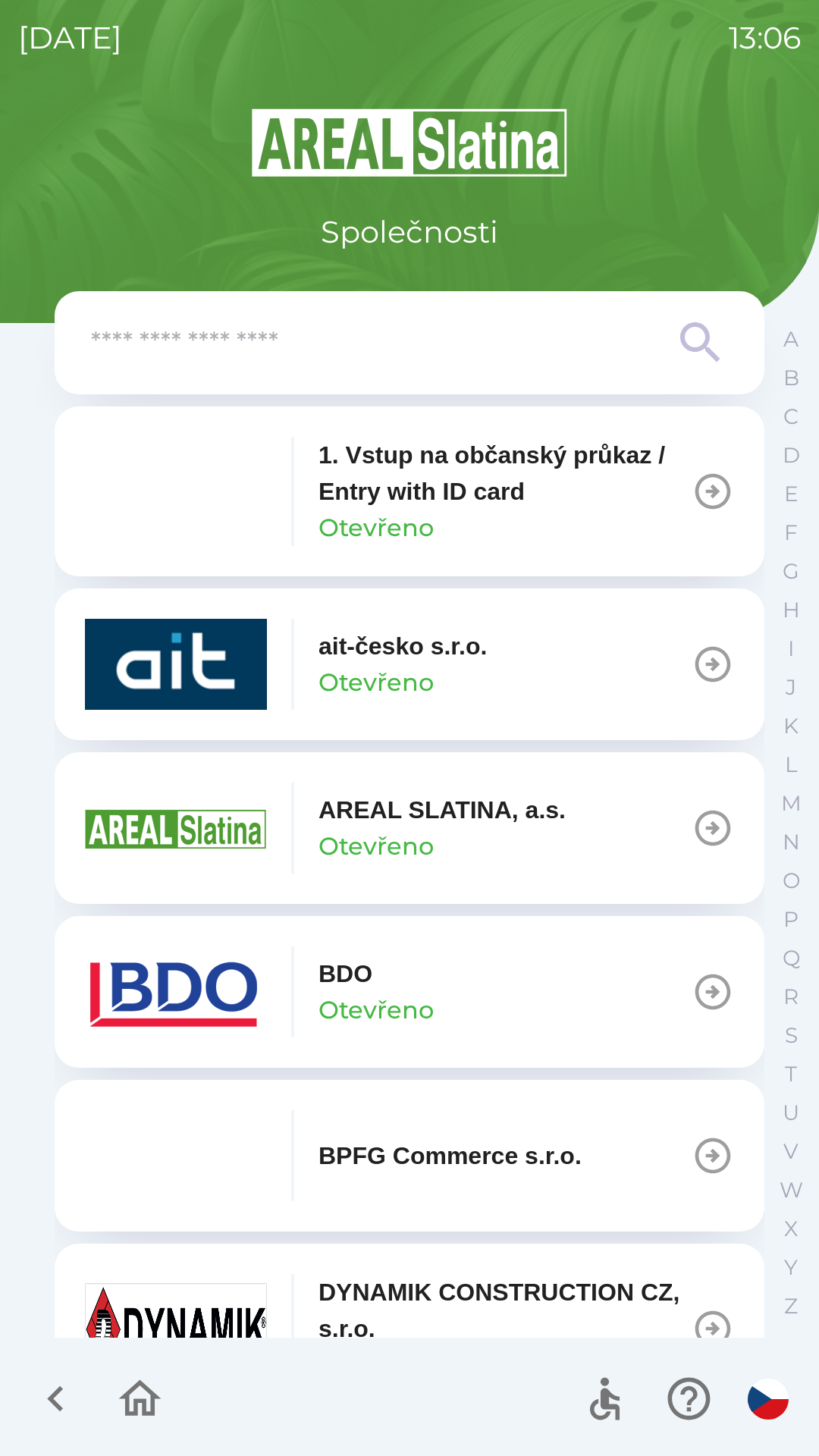
click at [557, 993] on button "BDO Otevřeno" at bounding box center [410, 992] width 710 height 152
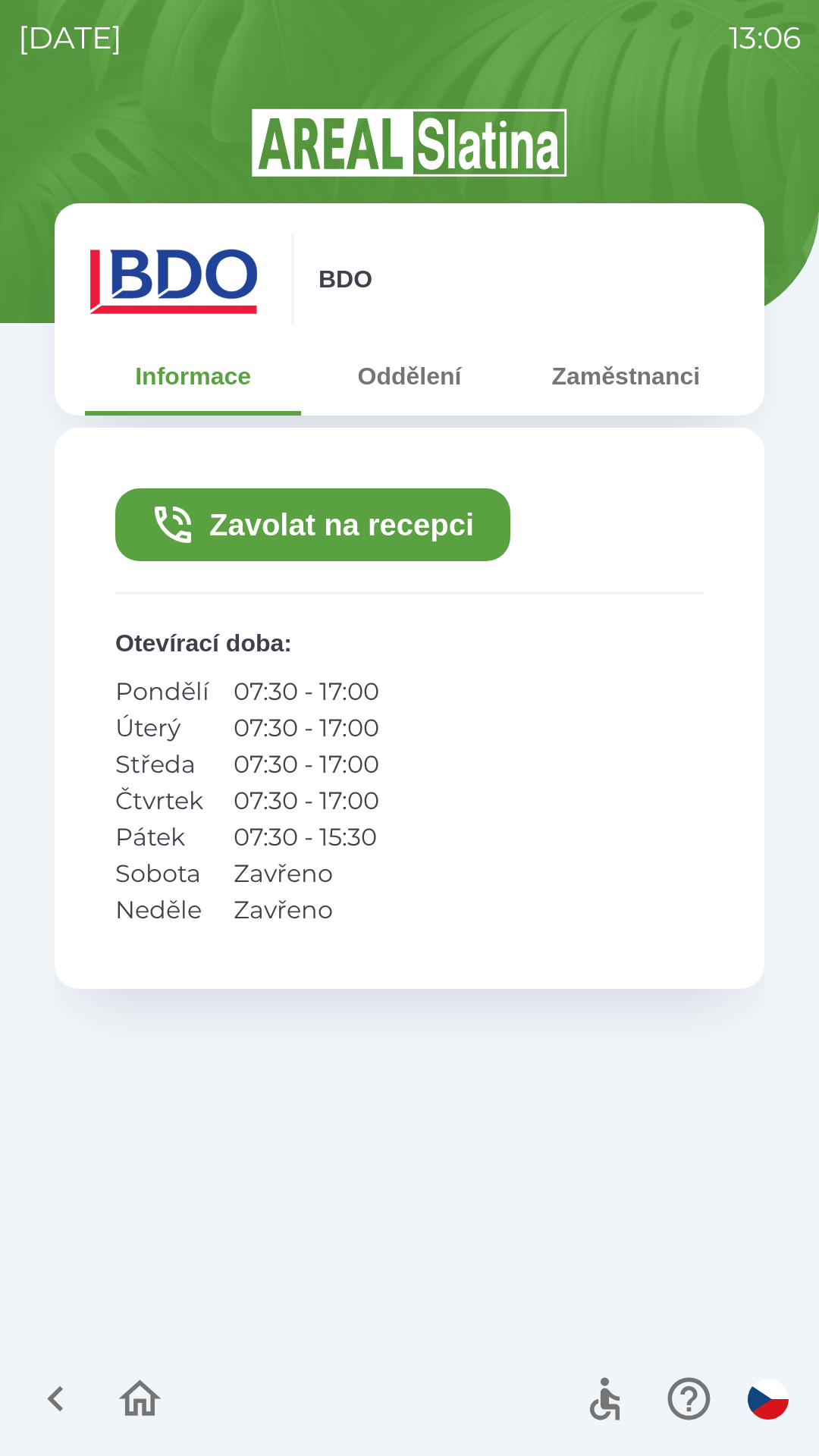
click at [458, 516] on button "Zavolat na recepci" at bounding box center [313, 525] width 395 height 73
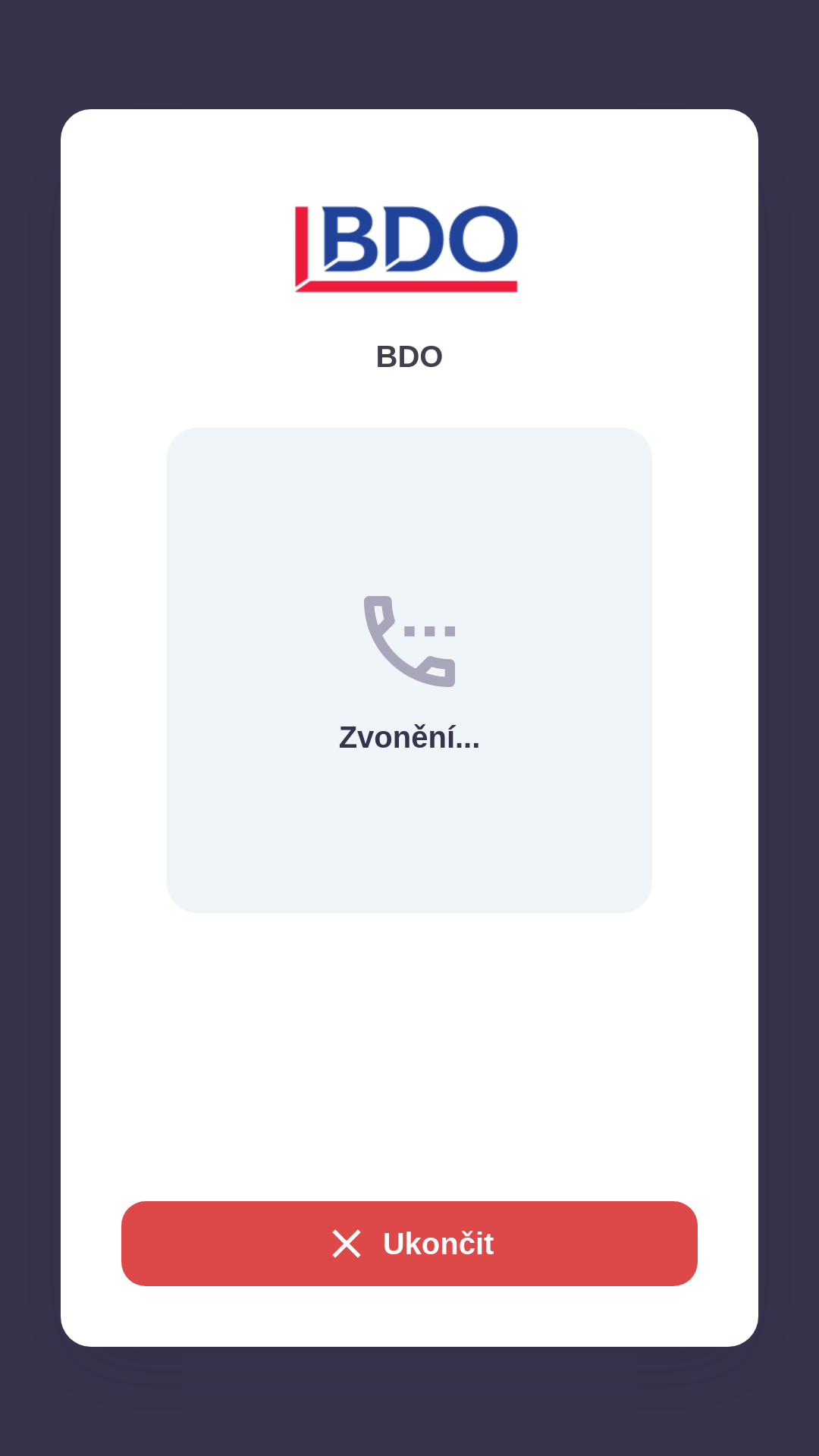
click at [417, 1237] on button "Ukončit" at bounding box center [410, 1244] width 576 height 85
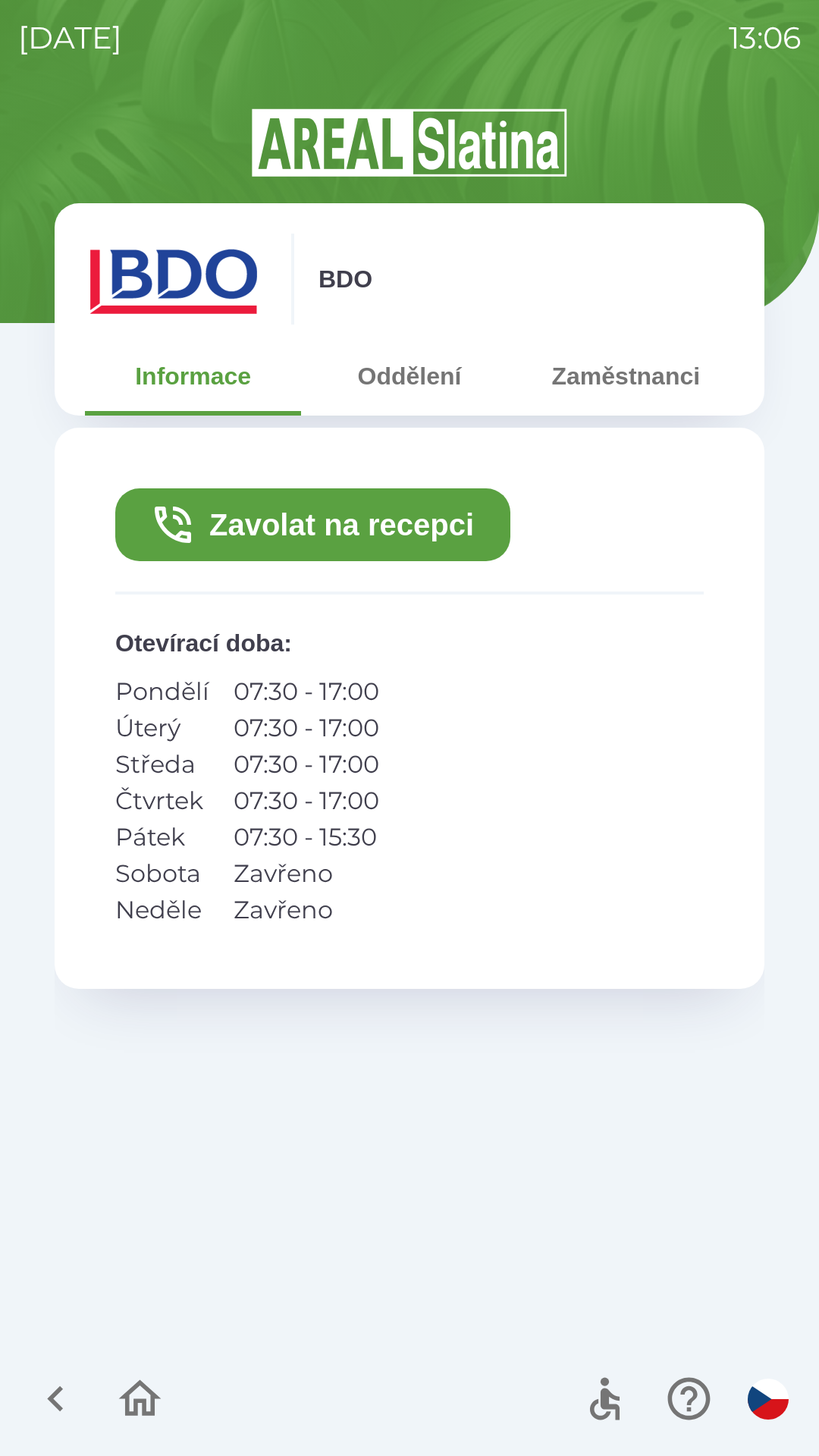
click at [135, 1392] on icon "button" at bounding box center [140, 1399] width 51 height 51
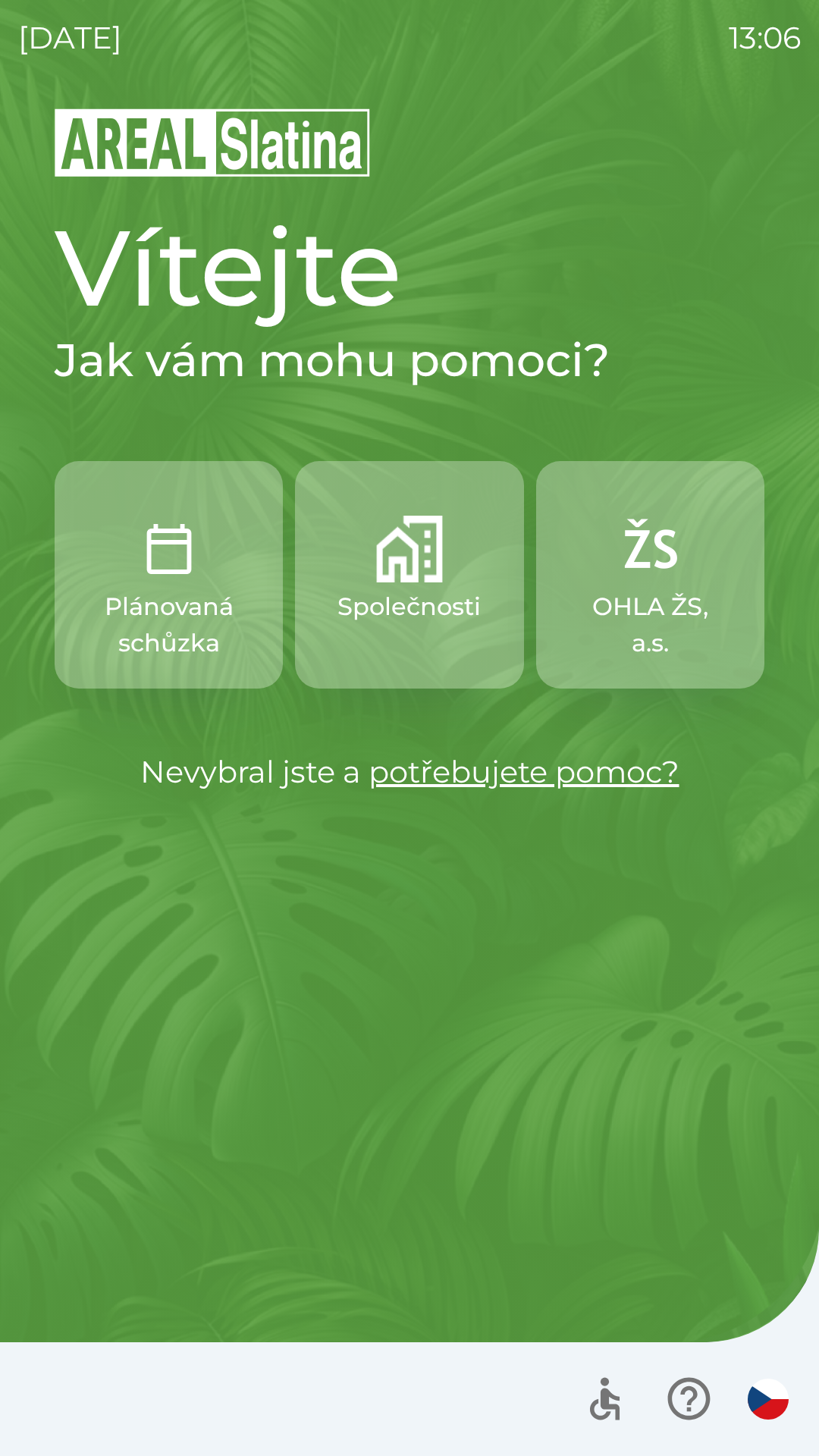
click at [401, 606] on p "Společnosti" at bounding box center [409, 606] width 143 height 36
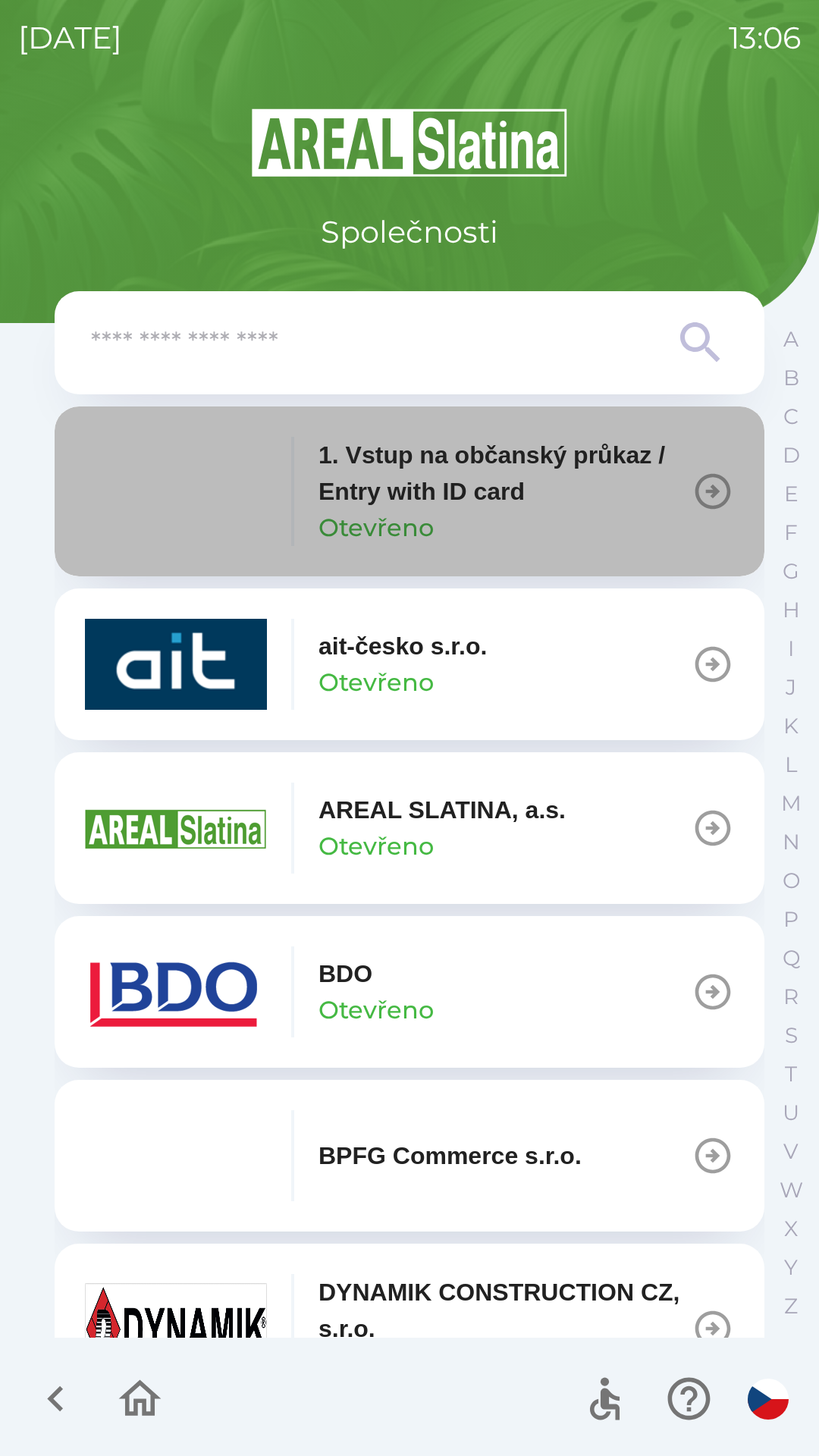
click at [433, 490] on p "1. Vstup na občanský průkaz / Entry with ID card" at bounding box center [505, 473] width 373 height 73
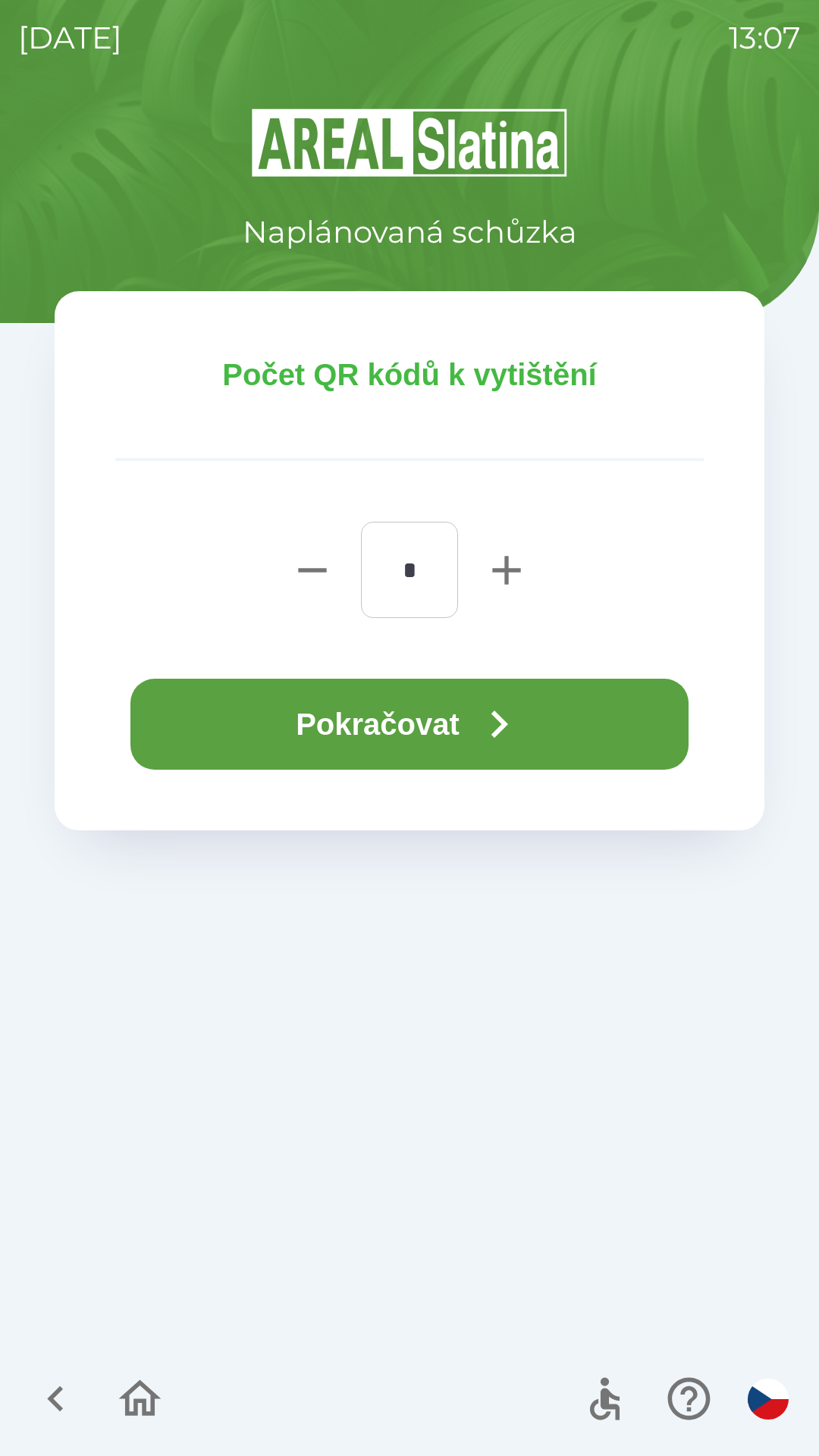
click at [432, 728] on button "Pokračovat" at bounding box center [409, 725] width 558 height 91
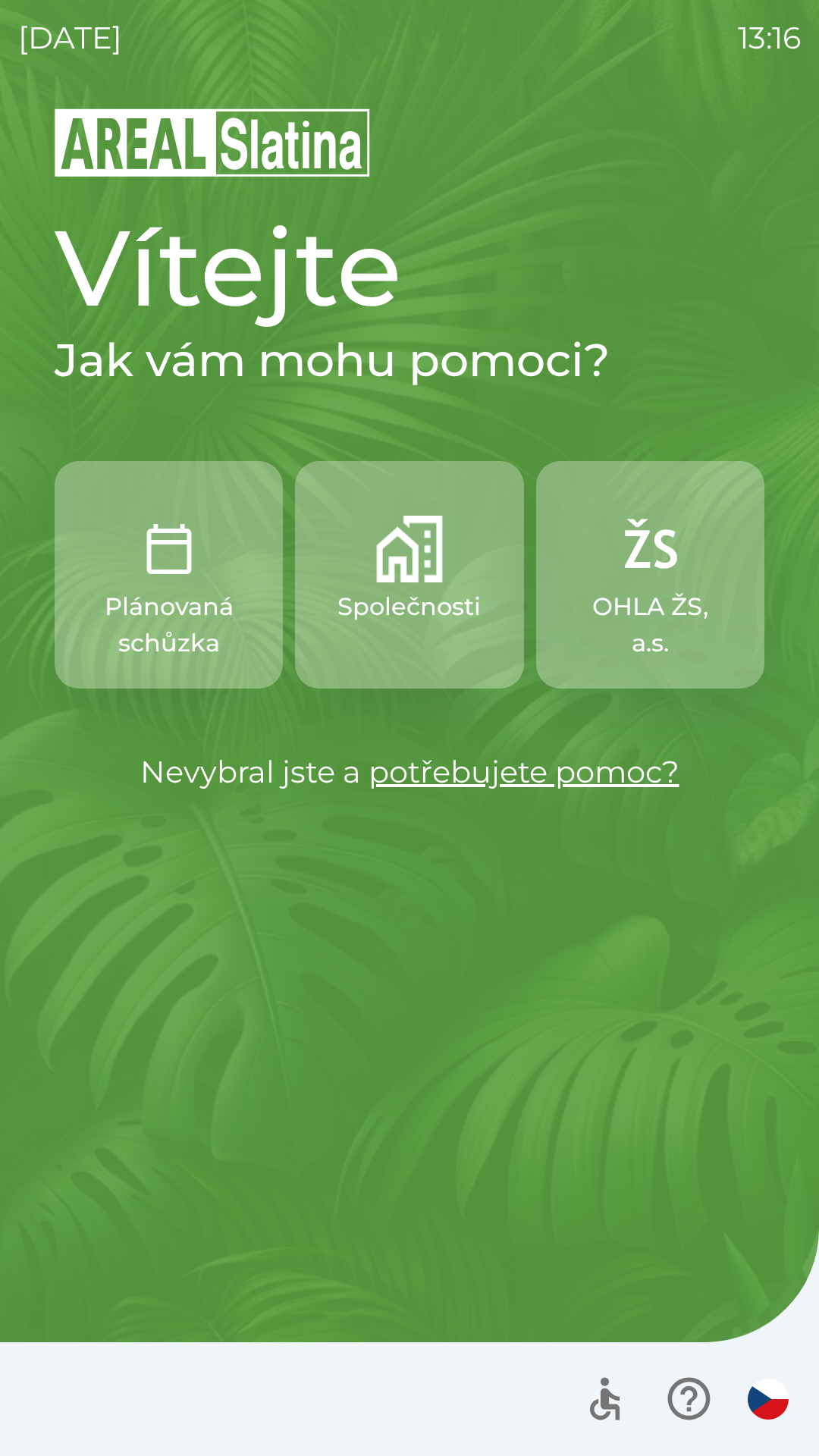
click at [678, 558] on img "button" at bounding box center [649, 549] width 67 height 67
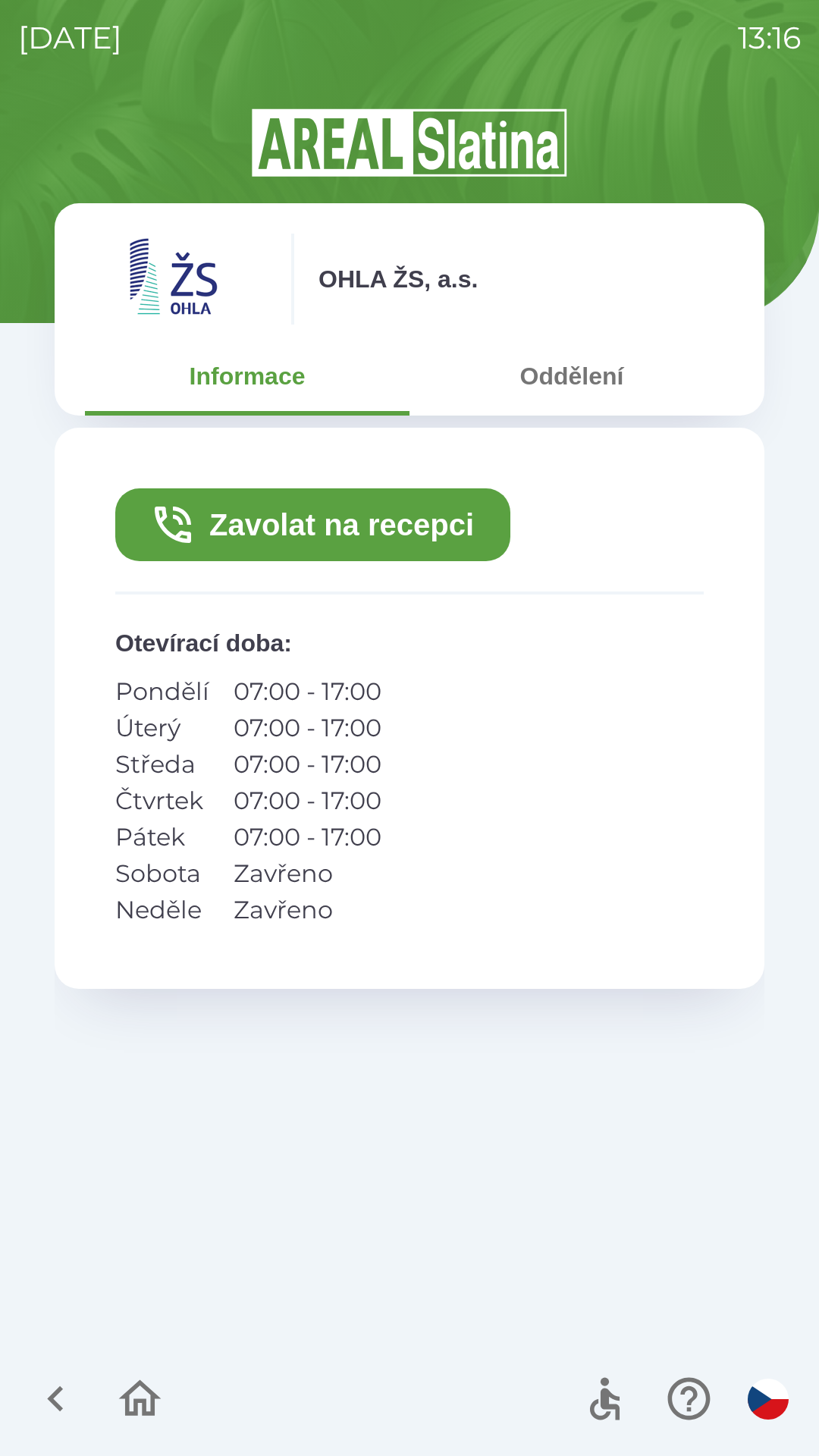
click at [465, 515] on button "Zavolat na recepci" at bounding box center [313, 525] width 395 height 73
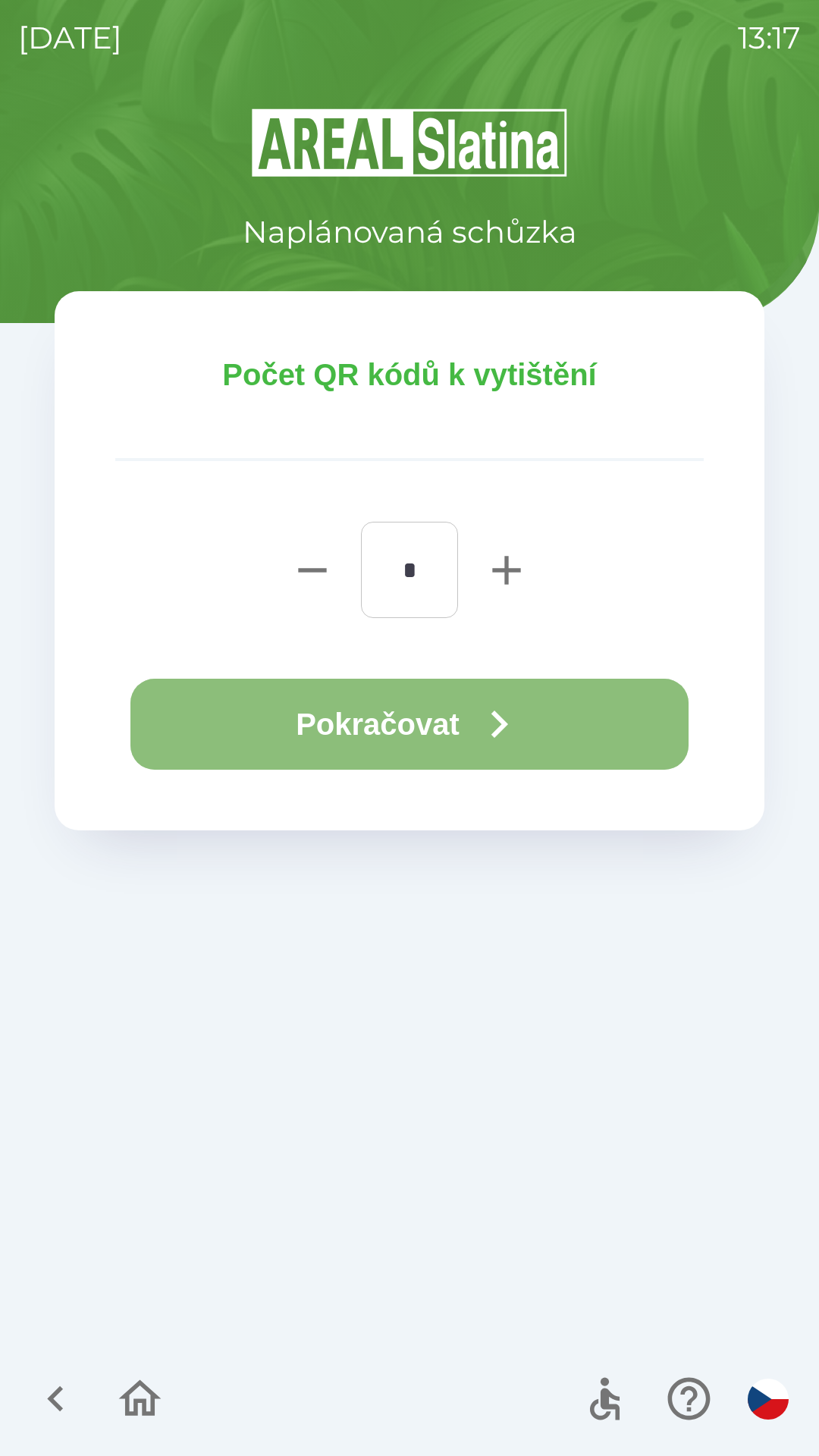
click at [442, 725] on button "Pokračovat" at bounding box center [409, 725] width 558 height 91
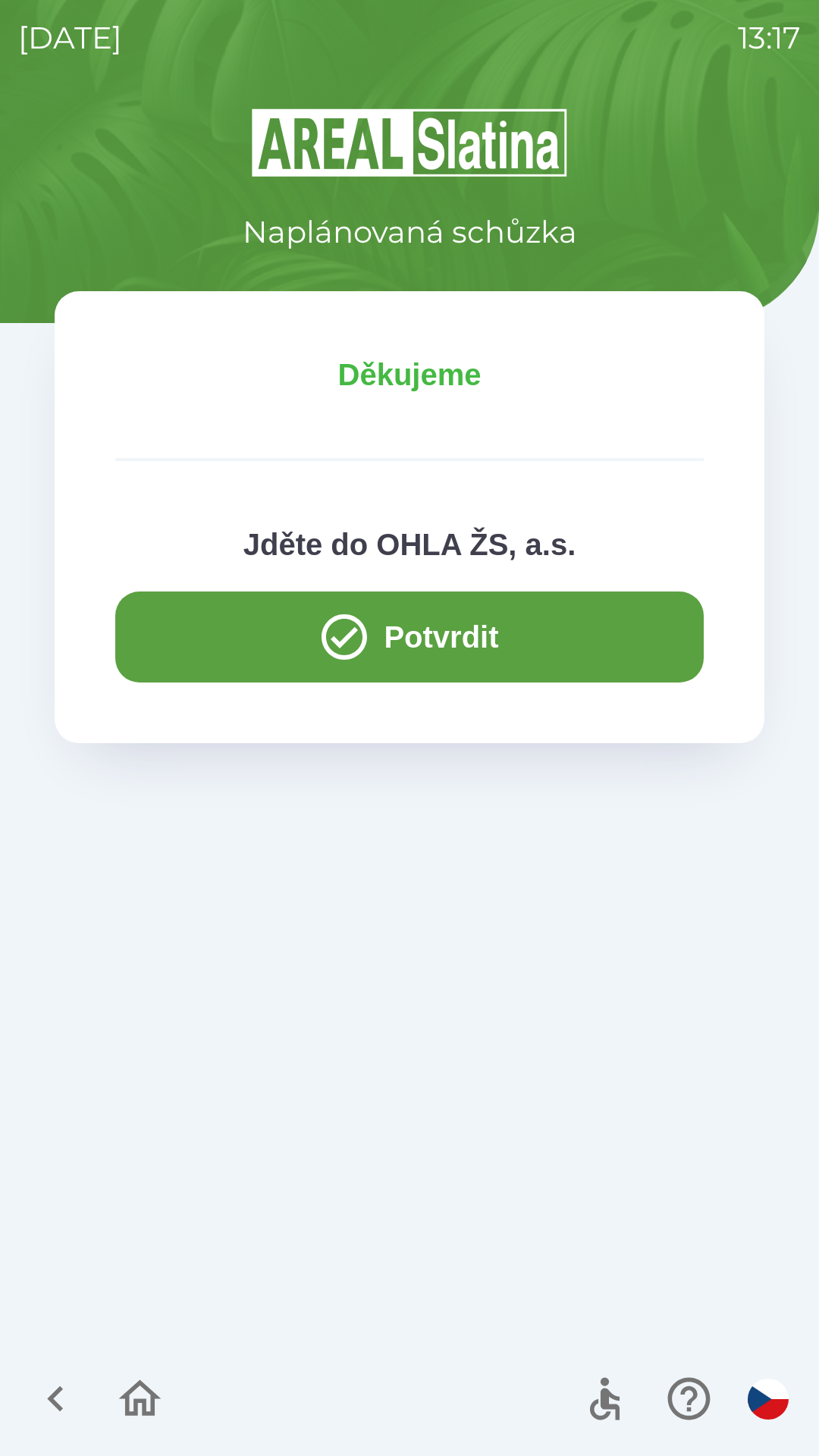
click at [396, 637] on button "Potvrdit" at bounding box center [410, 637] width 588 height 91
